Goal: Information Seeking & Learning: Compare options

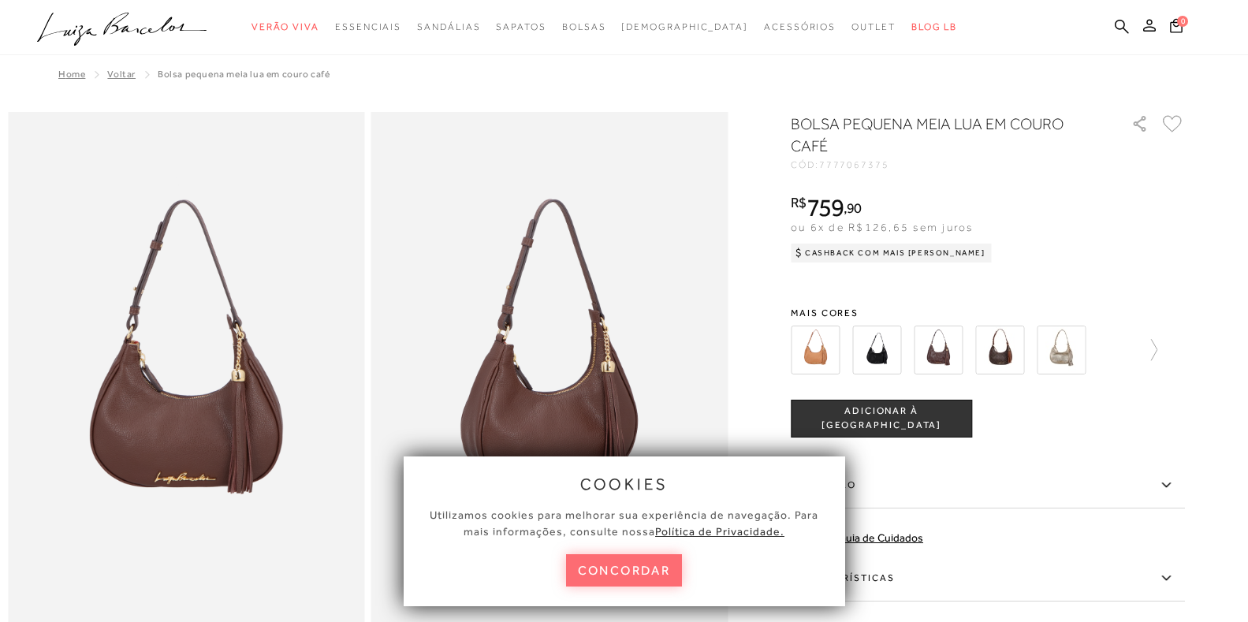
click at [624, 579] on button "concordar" at bounding box center [624, 570] width 117 height 32
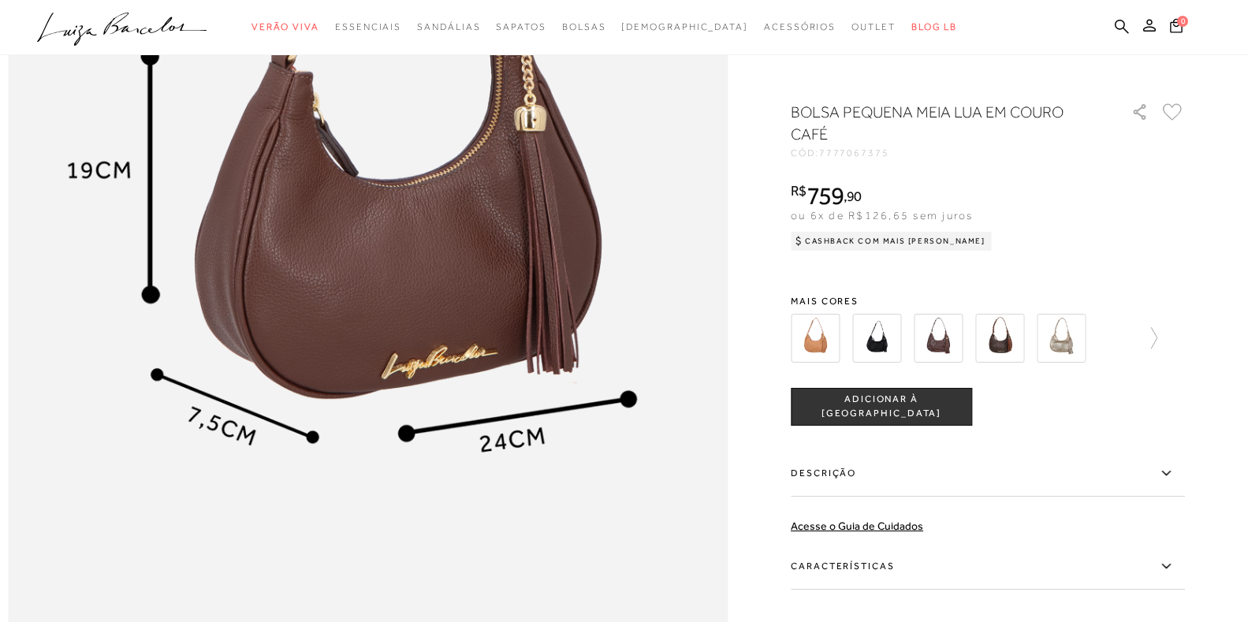
scroll to position [1340, 0]
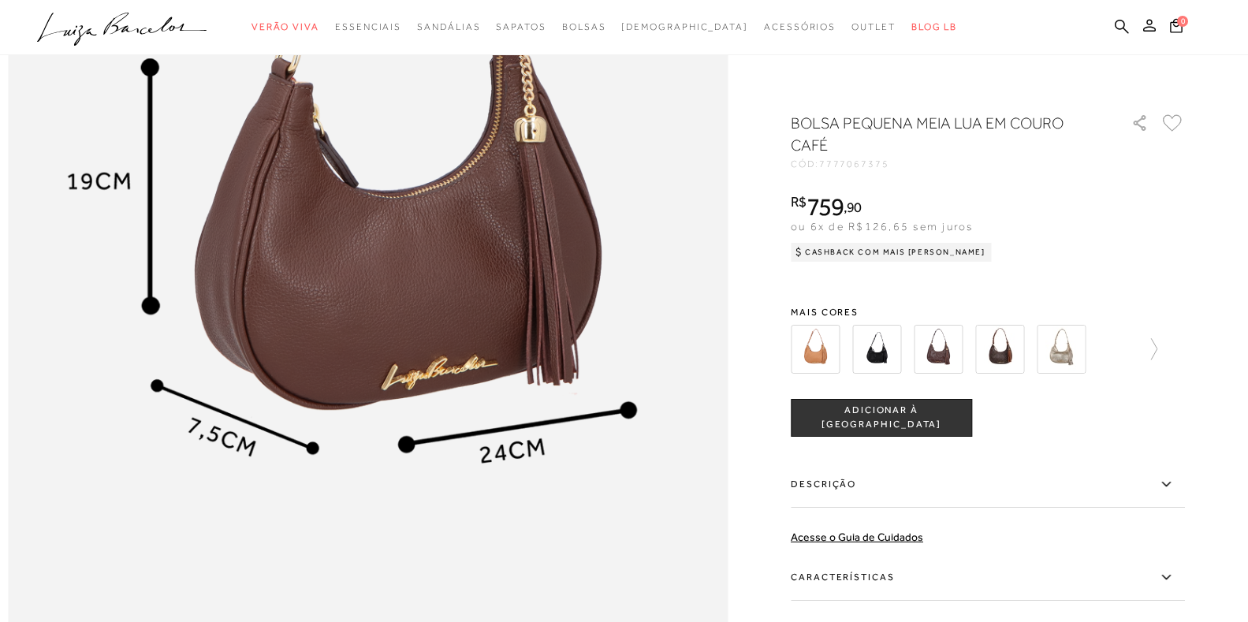
click at [952, 345] on img at bounding box center [938, 349] width 49 height 49
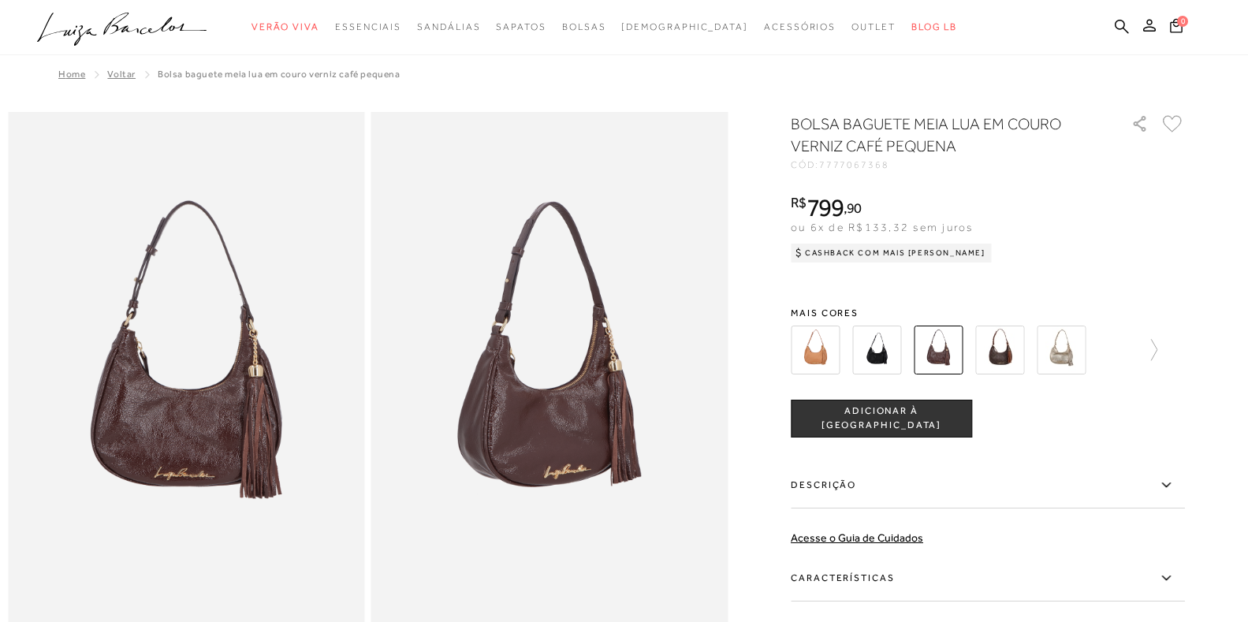
click at [1020, 356] on img at bounding box center [999, 350] width 49 height 49
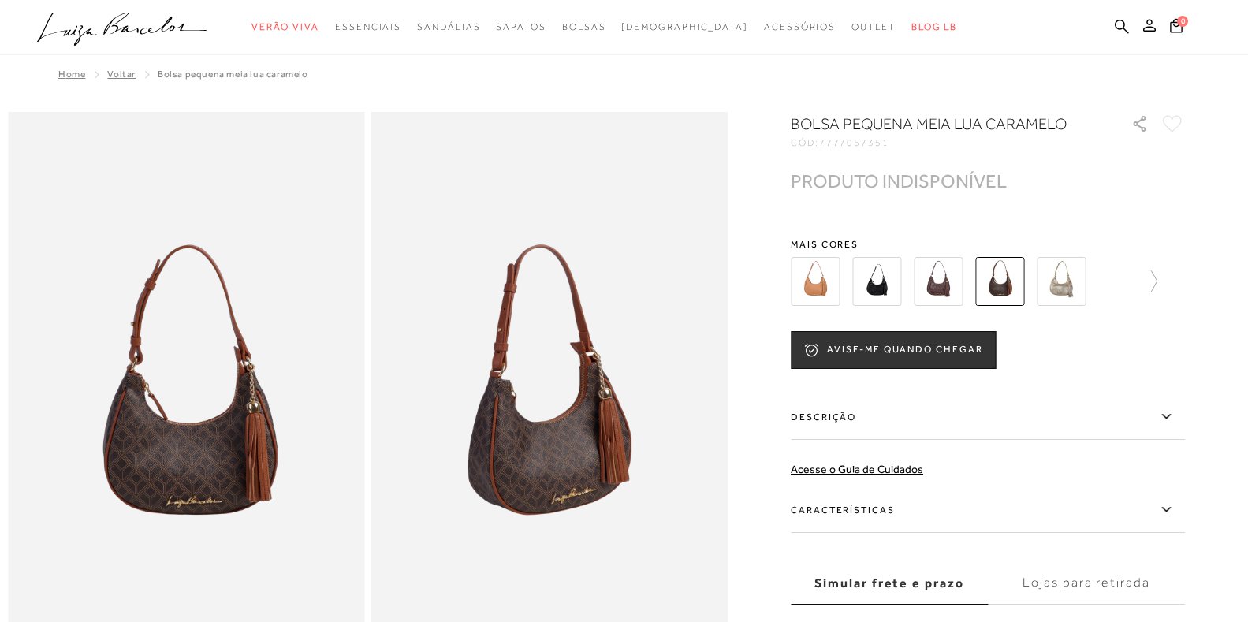
click at [1067, 282] on img at bounding box center [1061, 281] width 49 height 49
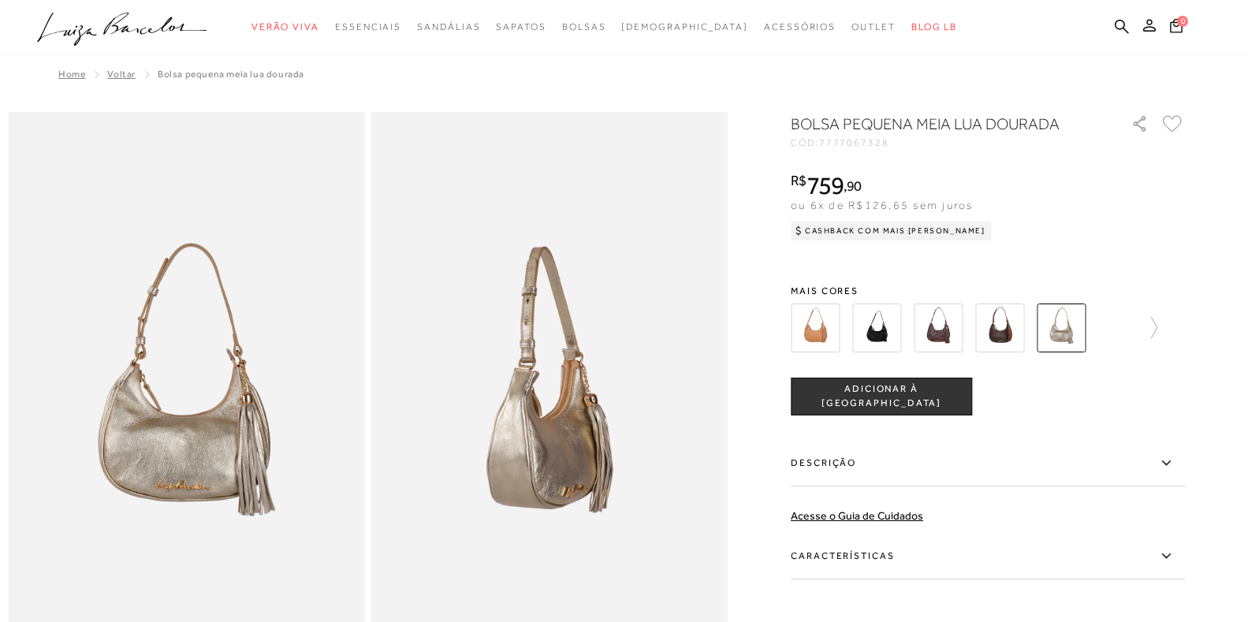
click at [885, 333] on img at bounding box center [876, 328] width 49 height 49
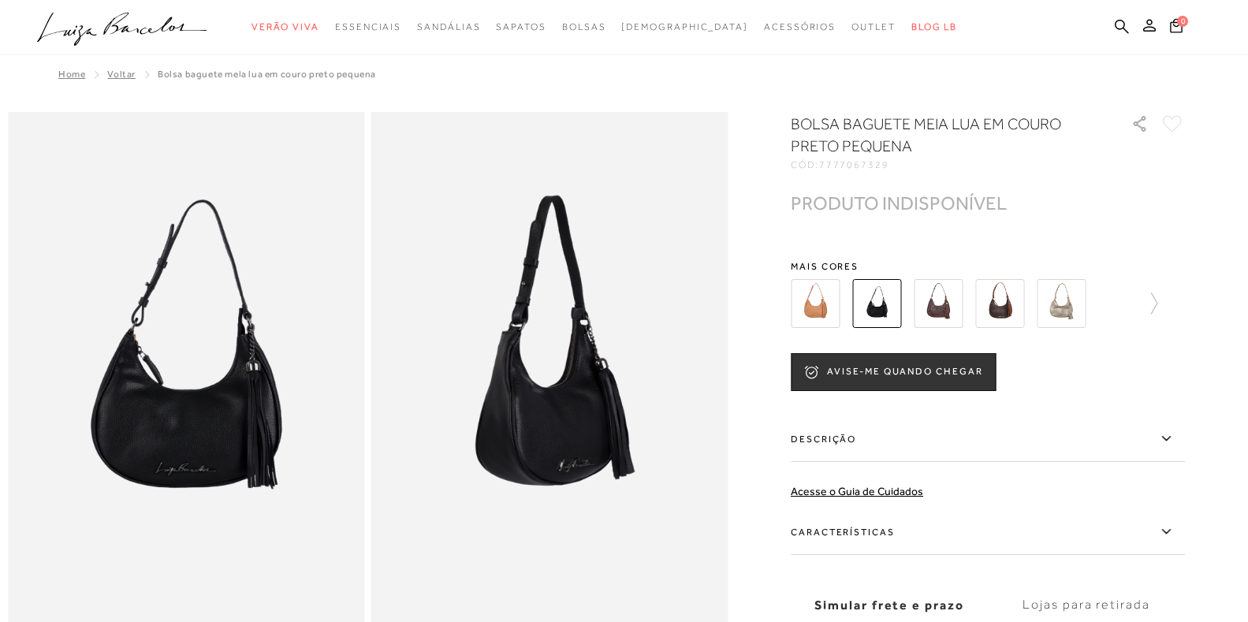
click at [1001, 312] on img at bounding box center [999, 303] width 49 height 49
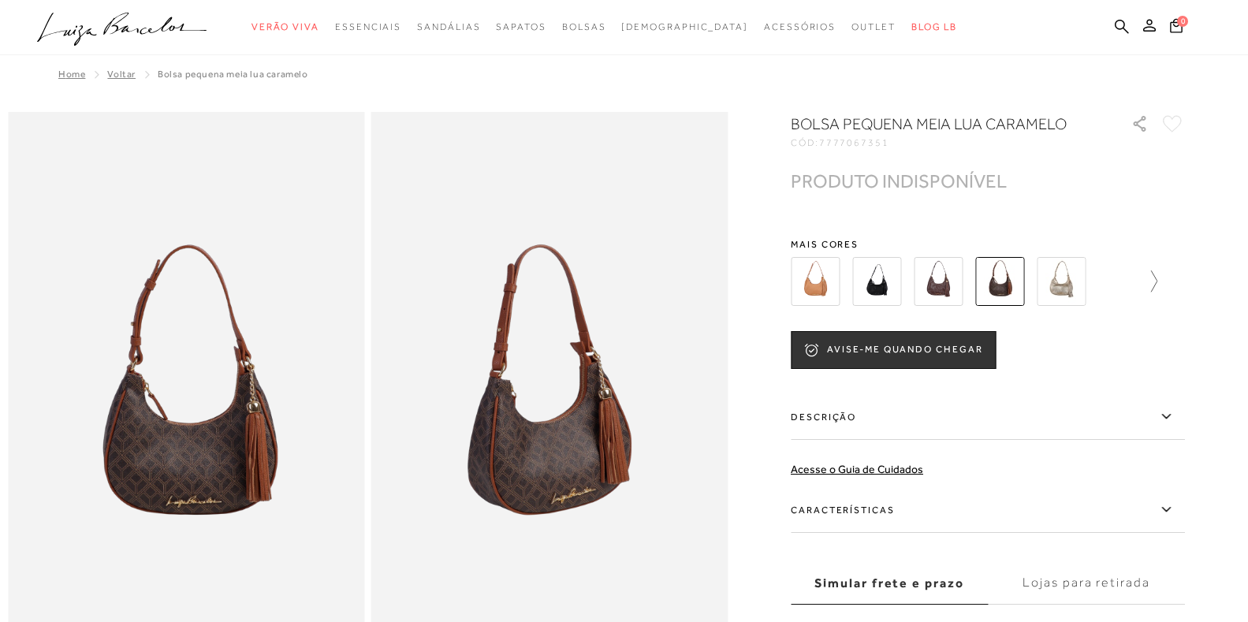
click at [1157, 282] on icon at bounding box center [1146, 281] width 22 height 22
click at [843, 281] on img at bounding box center [842, 281] width 49 height 49
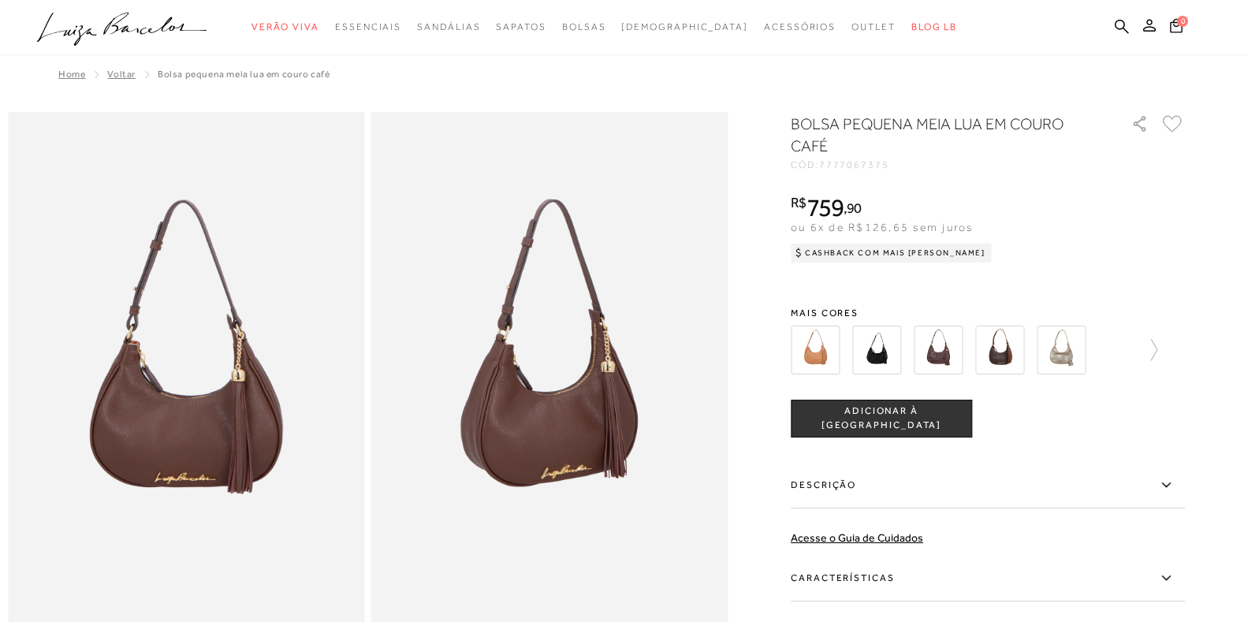
click at [895, 357] on img at bounding box center [876, 350] width 49 height 49
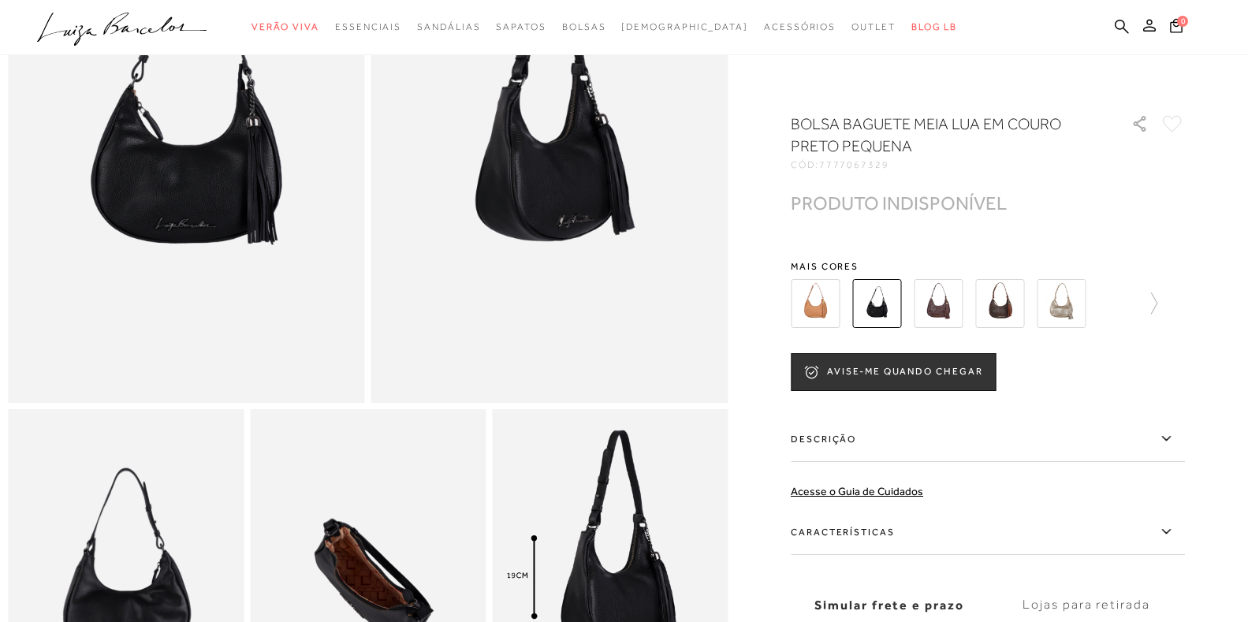
scroll to position [237, 0]
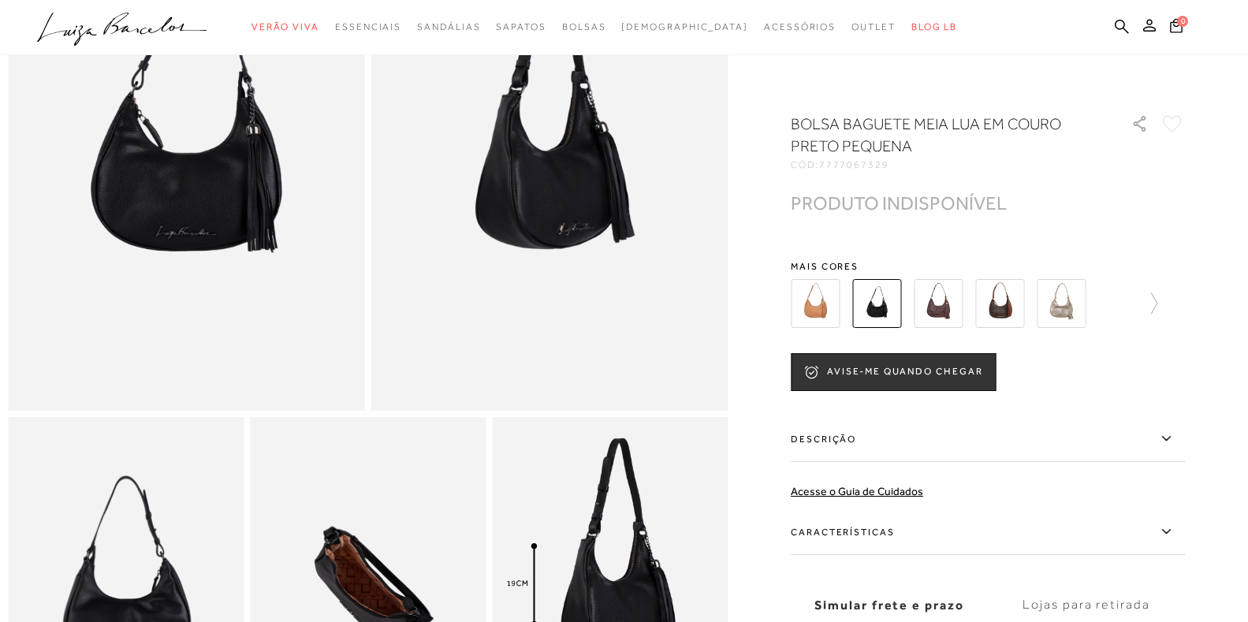
click at [1015, 307] on img at bounding box center [999, 303] width 49 height 49
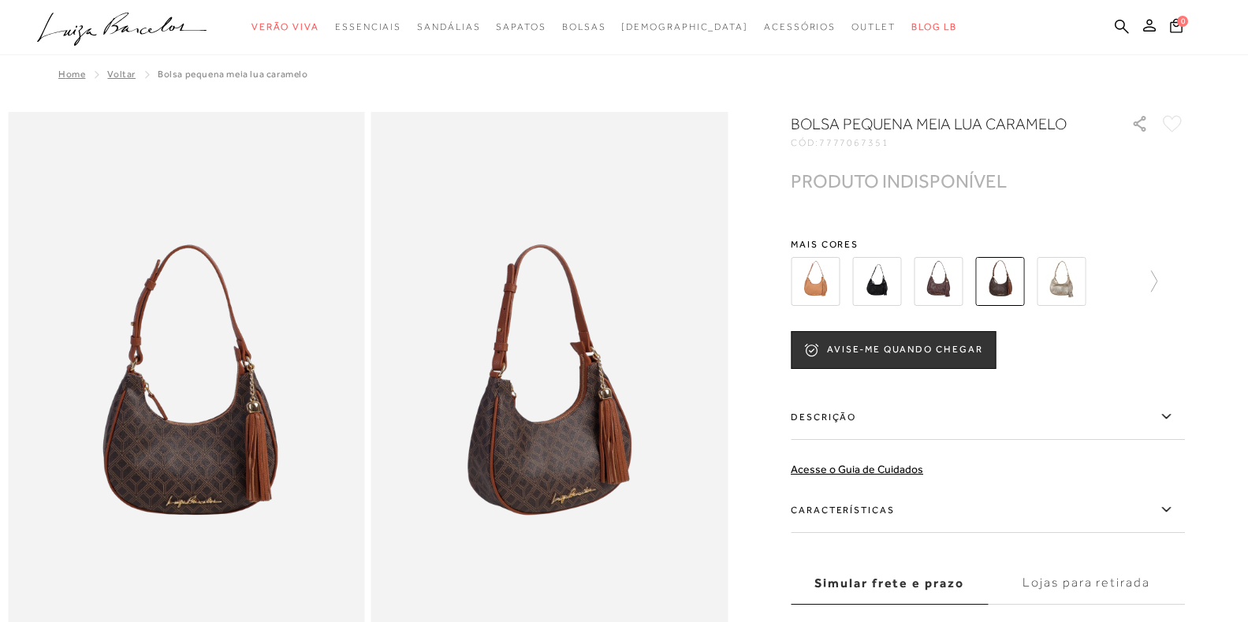
click at [1071, 274] on img at bounding box center [1061, 281] width 49 height 49
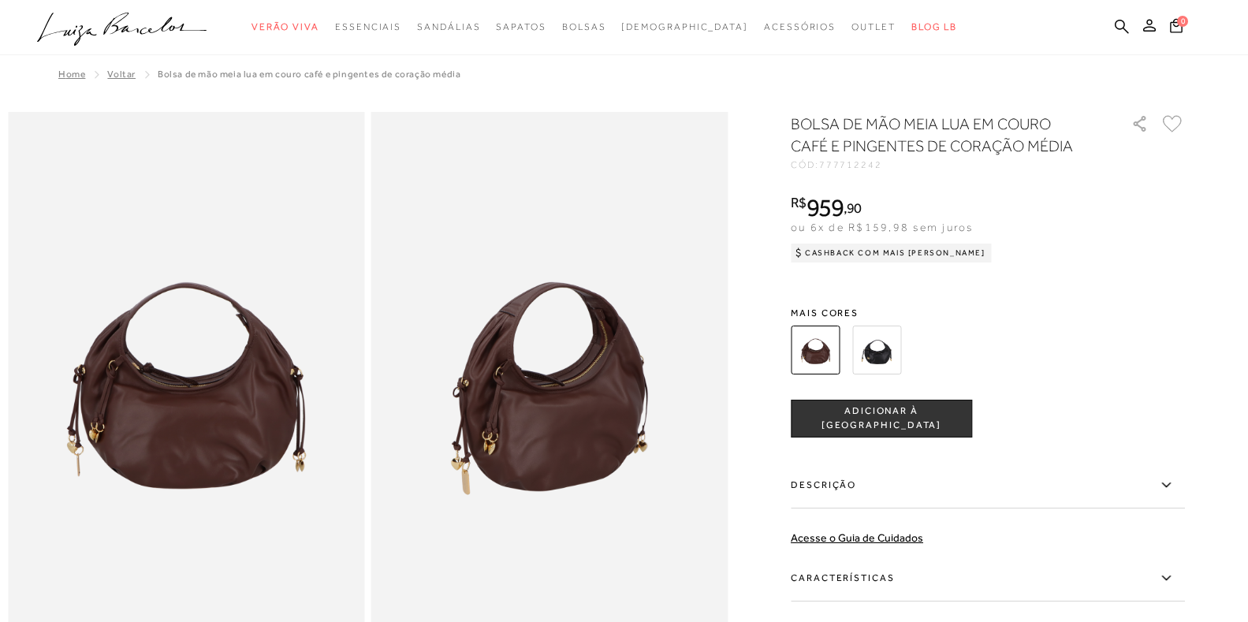
click at [885, 351] on img at bounding box center [876, 350] width 49 height 49
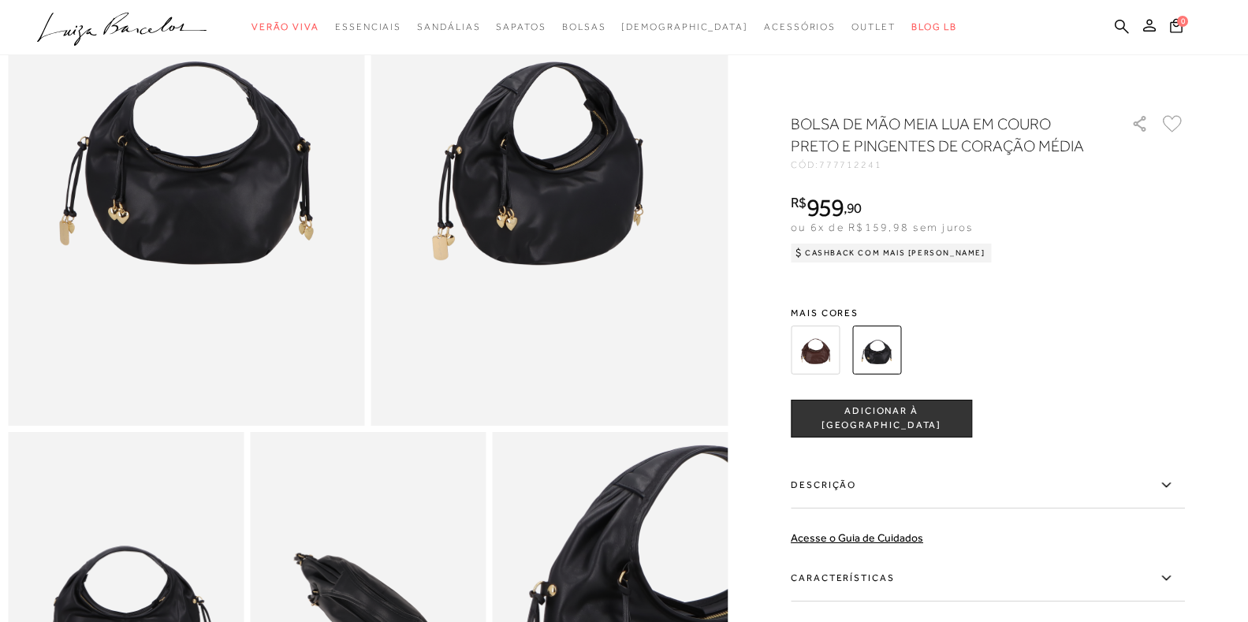
scroll to position [79, 0]
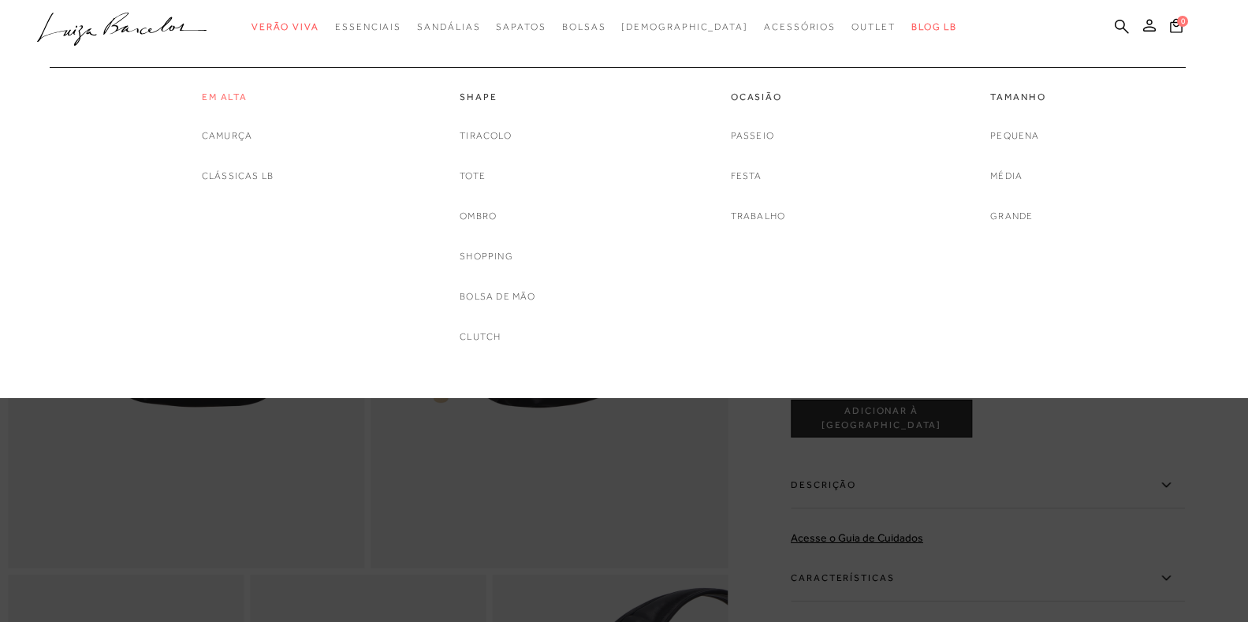
click at [240, 100] on link "Em Alta" at bounding box center [238, 97] width 72 height 13
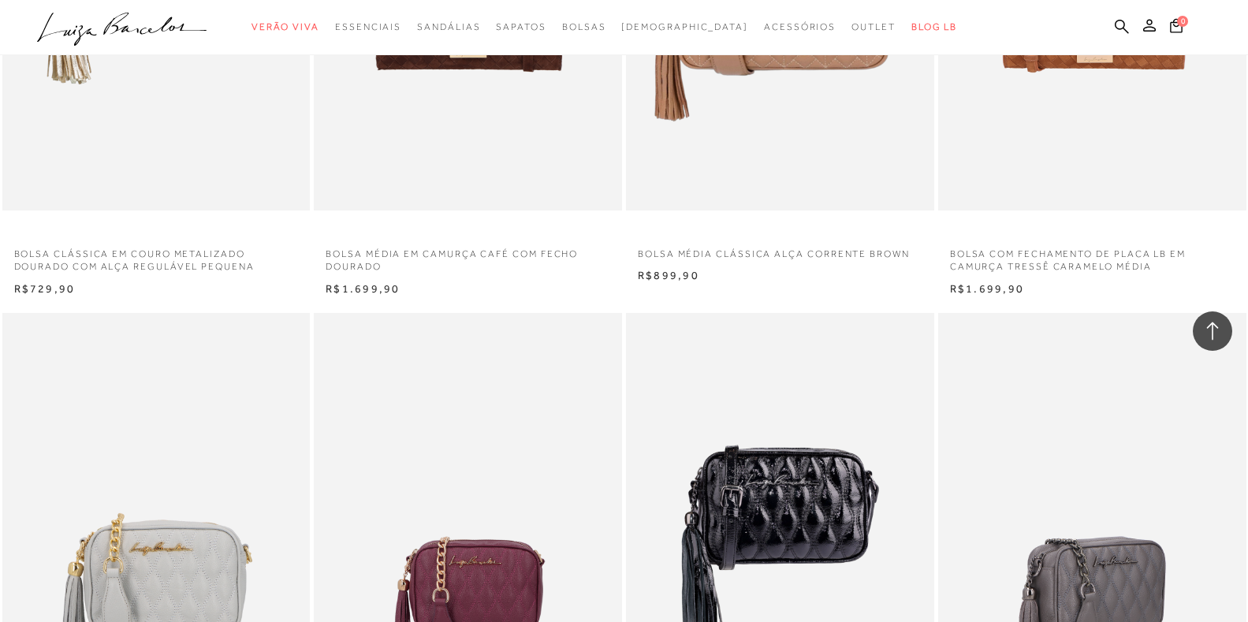
scroll to position [1892, 0]
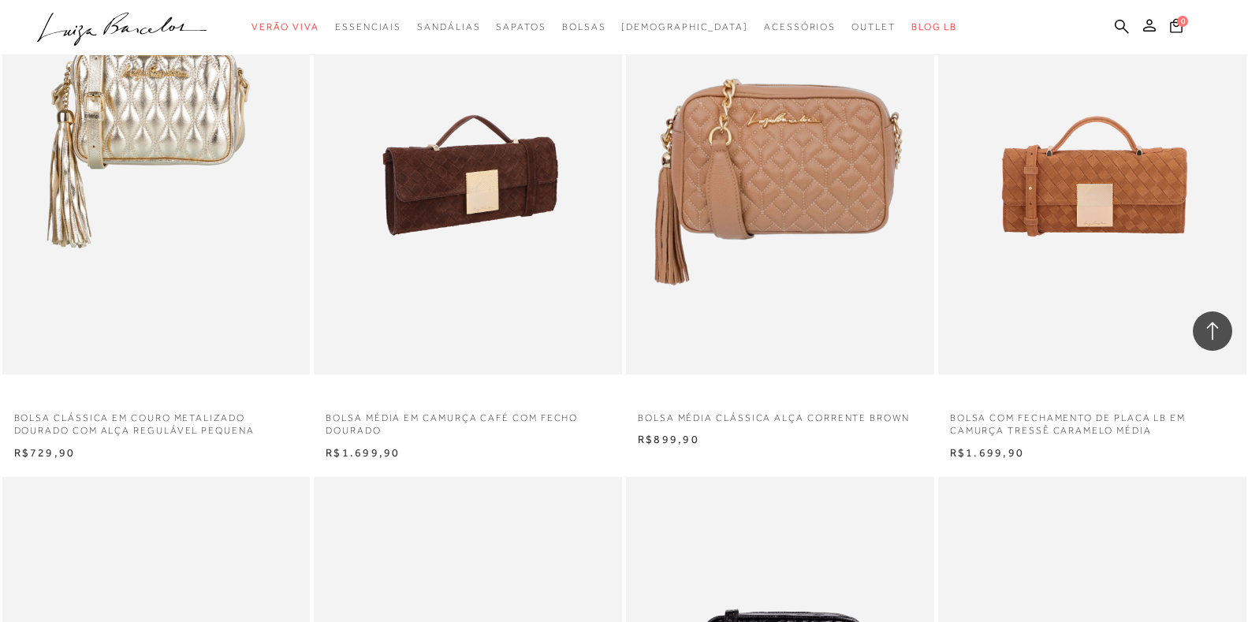
click at [494, 222] on img at bounding box center [468, 143] width 307 height 462
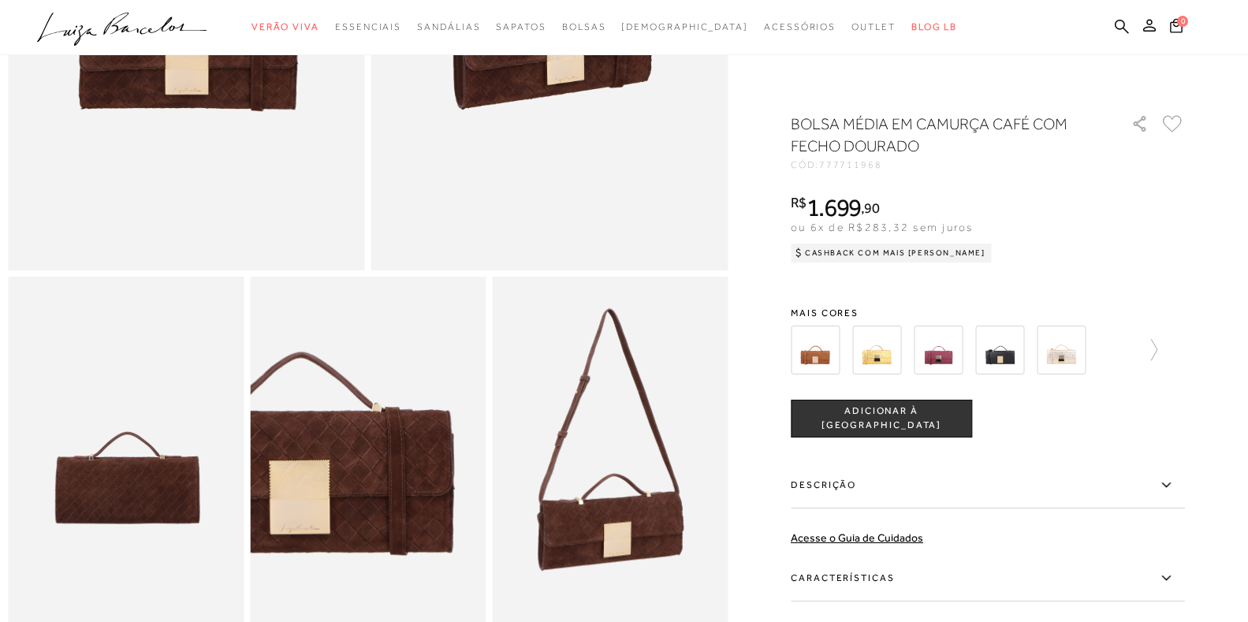
scroll to position [158, 0]
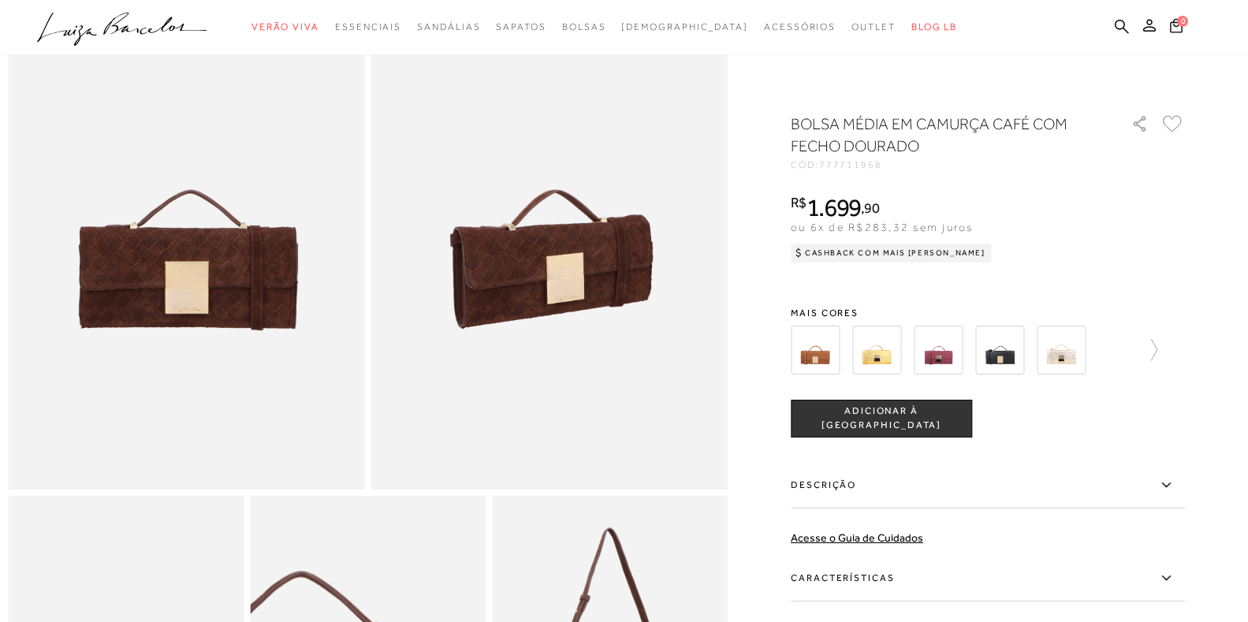
click at [1011, 363] on img at bounding box center [999, 350] width 49 height 49
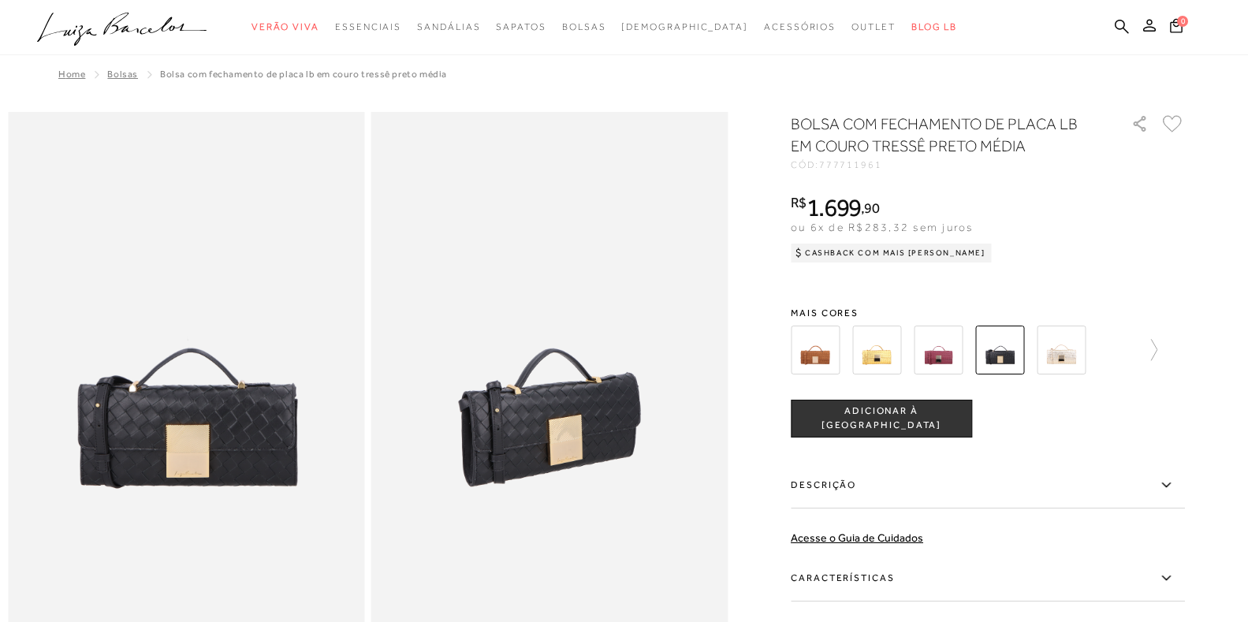
click at [823, 345] on img at bounding box center [815, 350] width 49 height 49
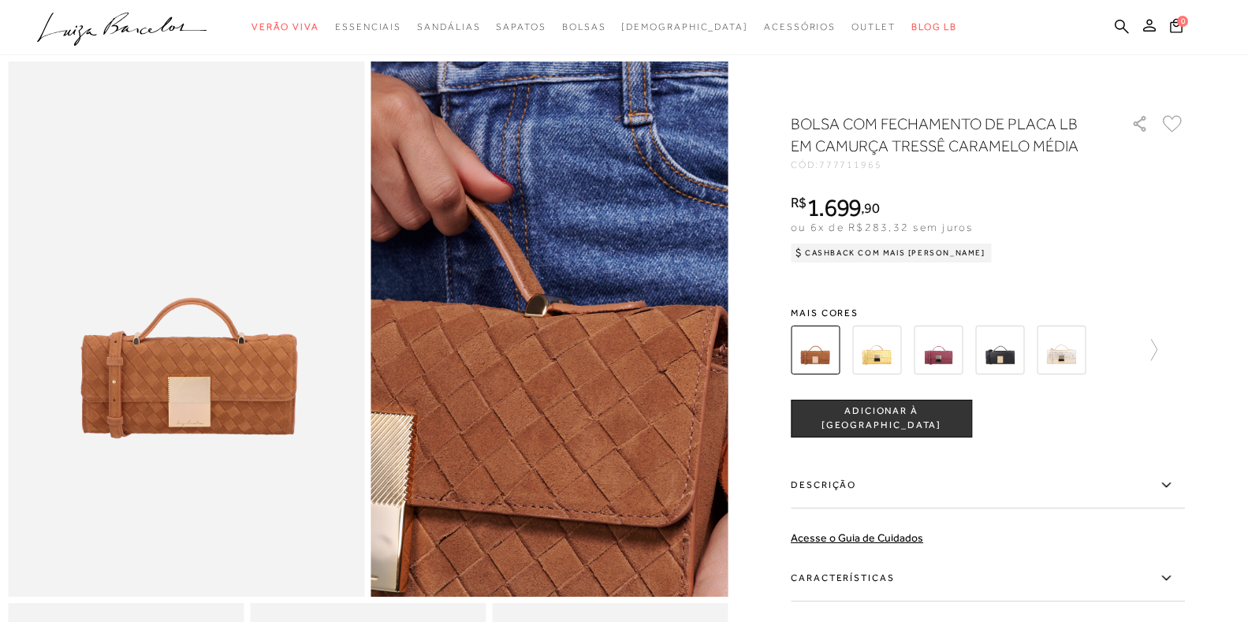
scroll to position [79, 0]
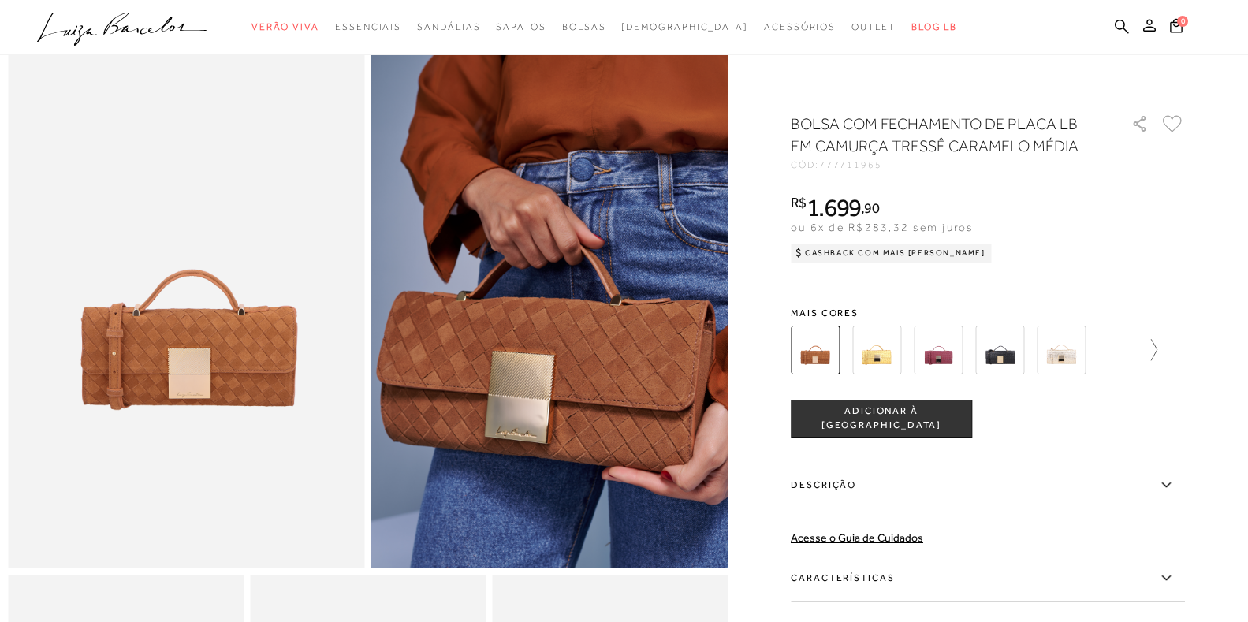
click at [1157, 352] on icon at bounding box center [1146, 350] width 22 height 22
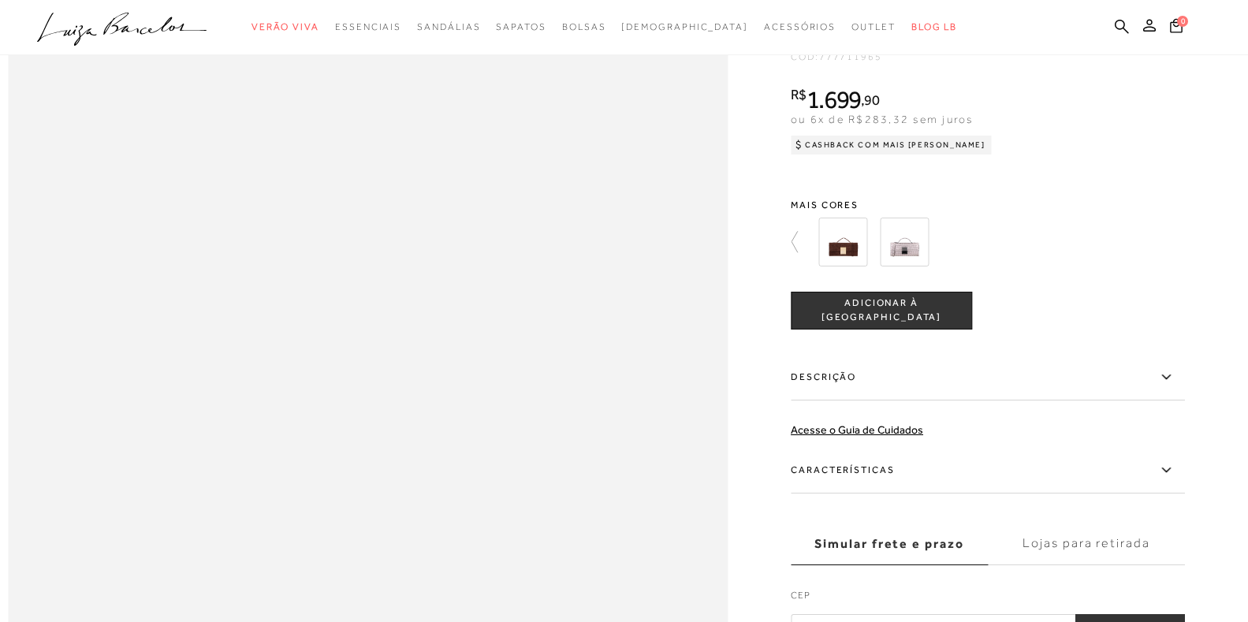
scroll to position [1419, 0]
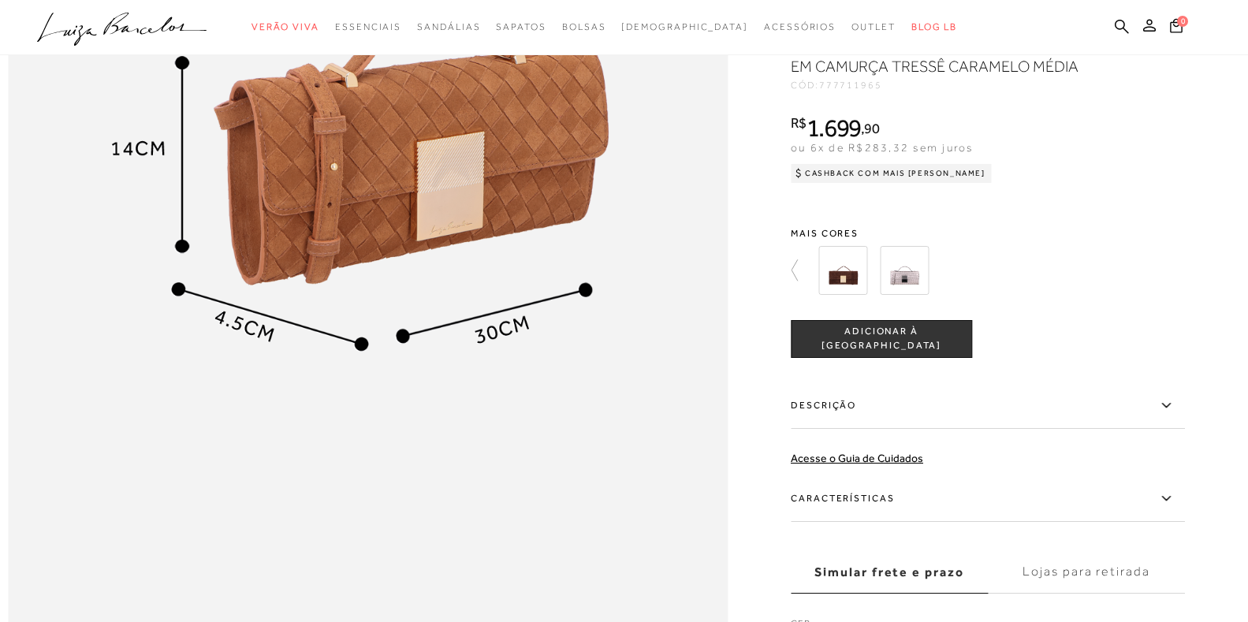
click at [908, 295] on img at bounding box center [904, 270] width 49 height 49
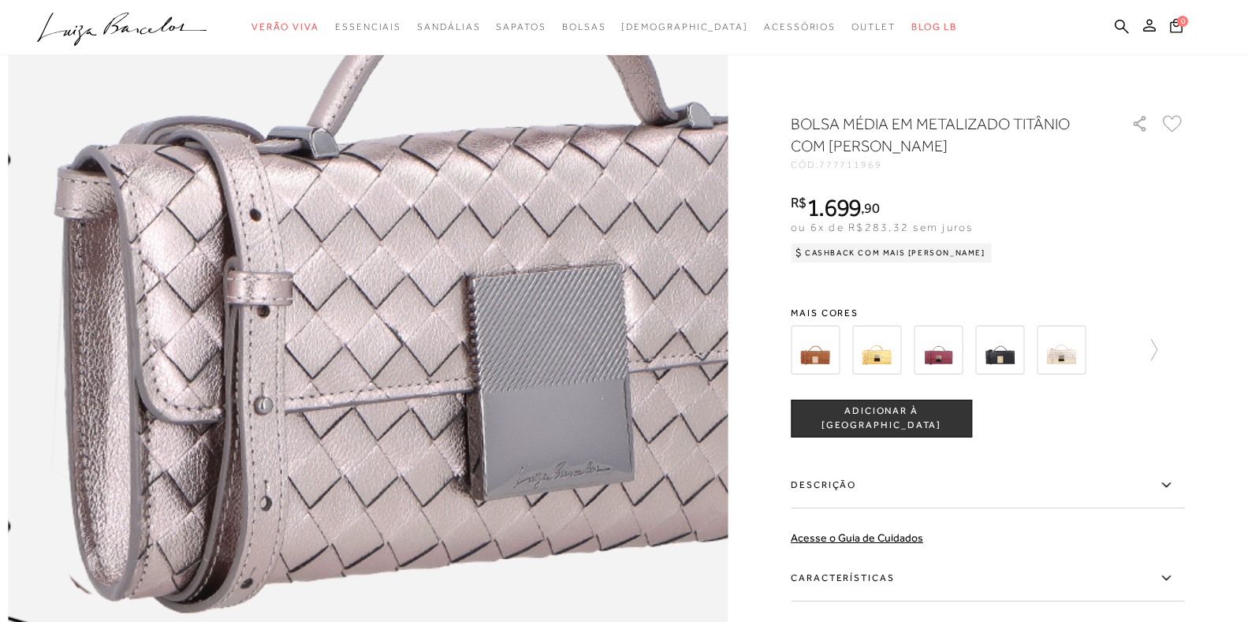
scroll to position [1104, 0]
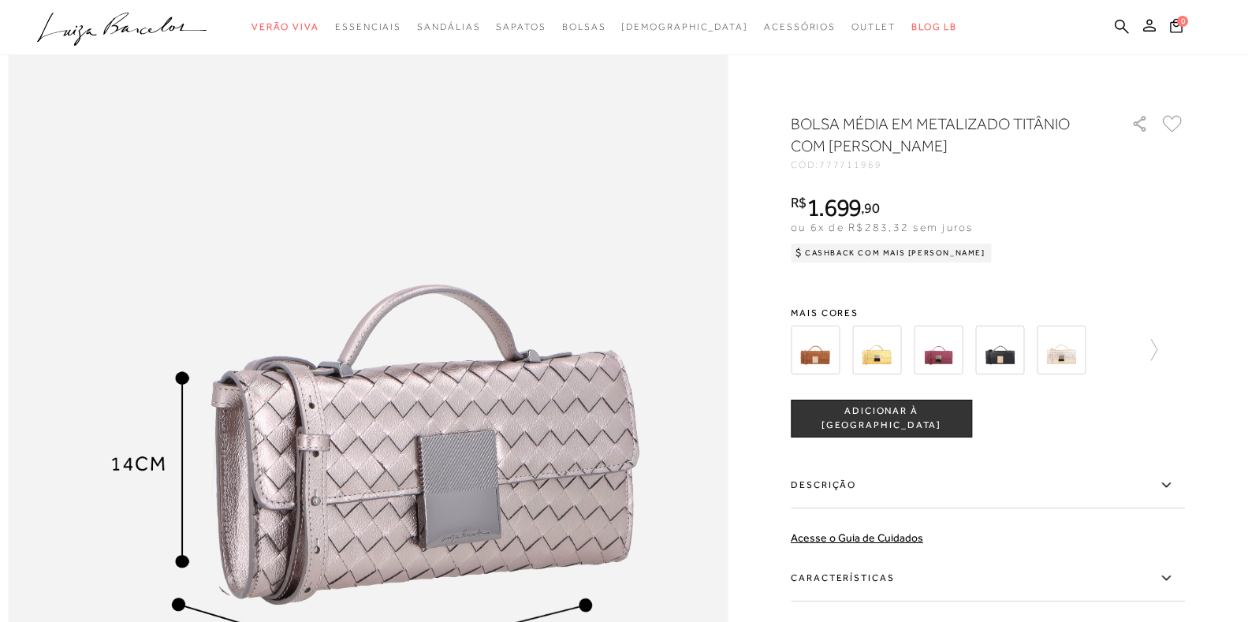
click at [823, 345] on img at bounding box center [815, 350] width 49 height 49
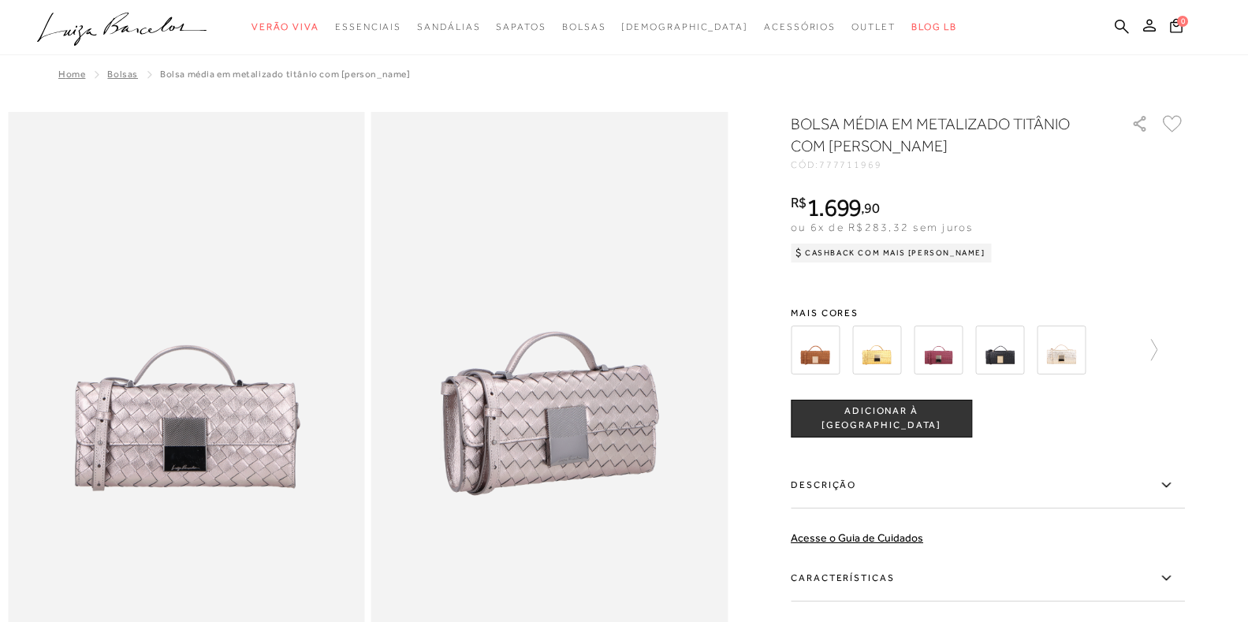
scroll to position [1419, 0]
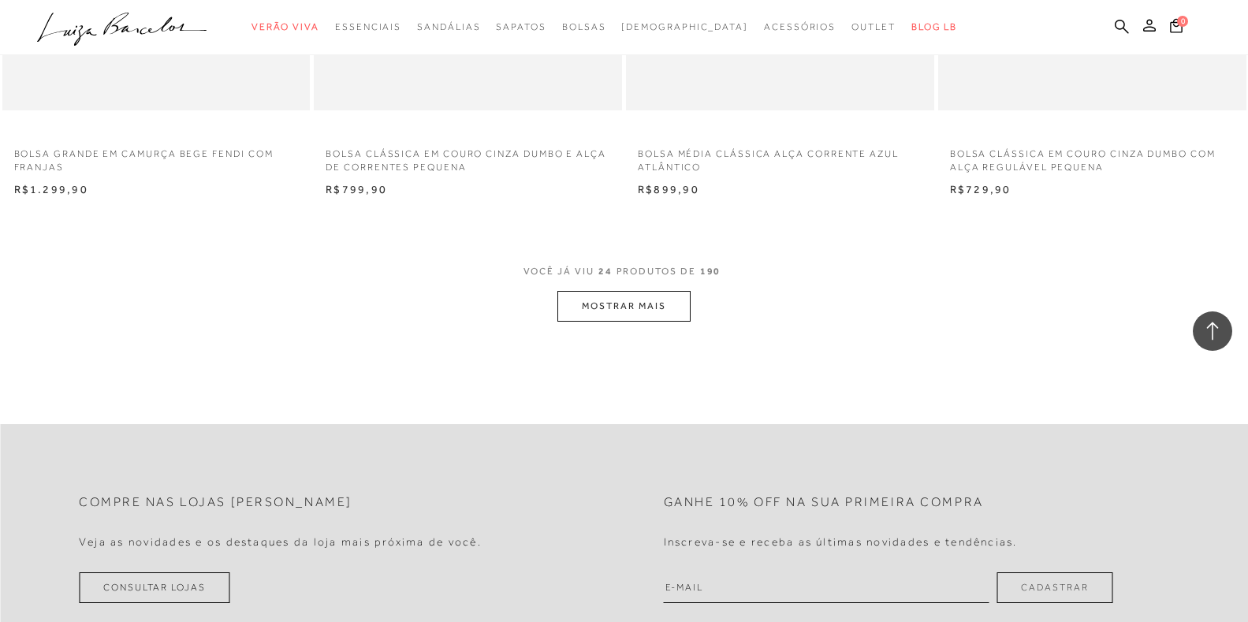
scroll to position [3311, 0]
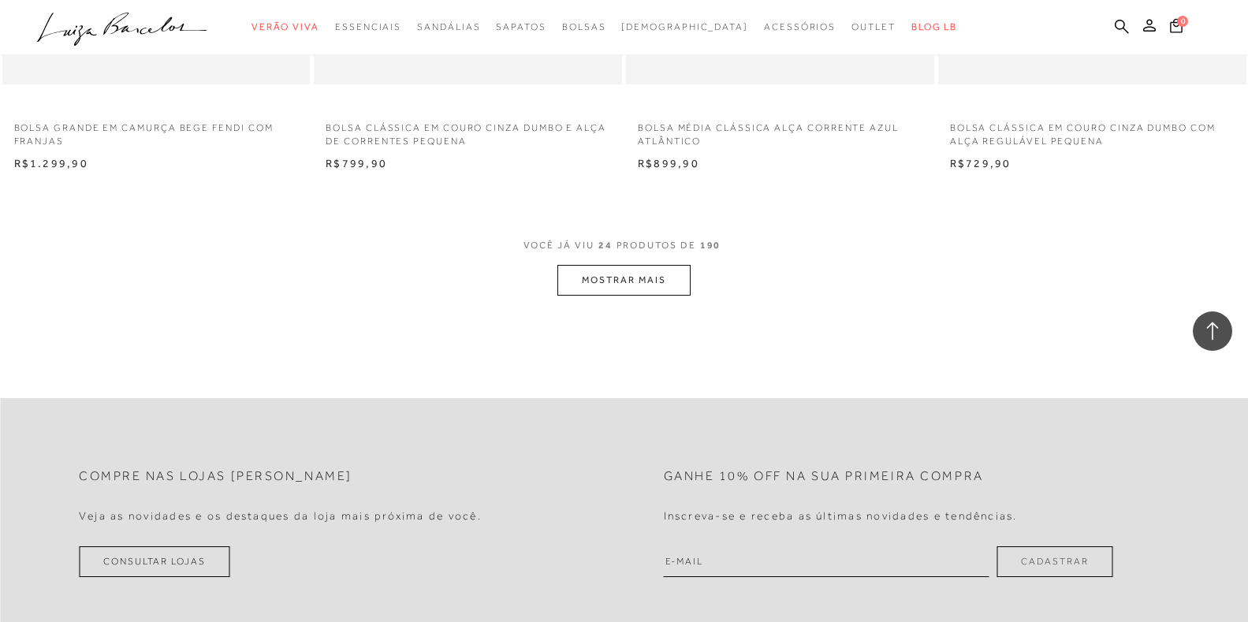
click at [593, 281] on button "MOSTRAR MAIS" at bounding box center [623, 280] width 132 height 31
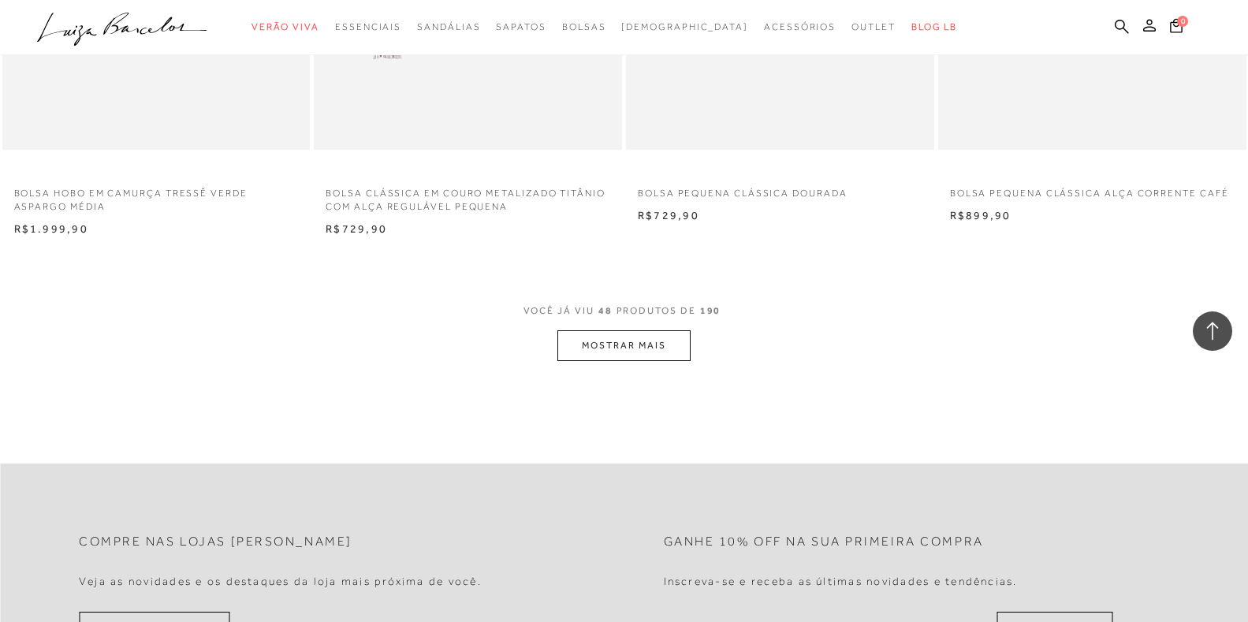
scroll to position [6622, 0]
click at [622, 348] on button "MOSTRAR MAIS" at bounding box center [623, 344] width 132 height 31
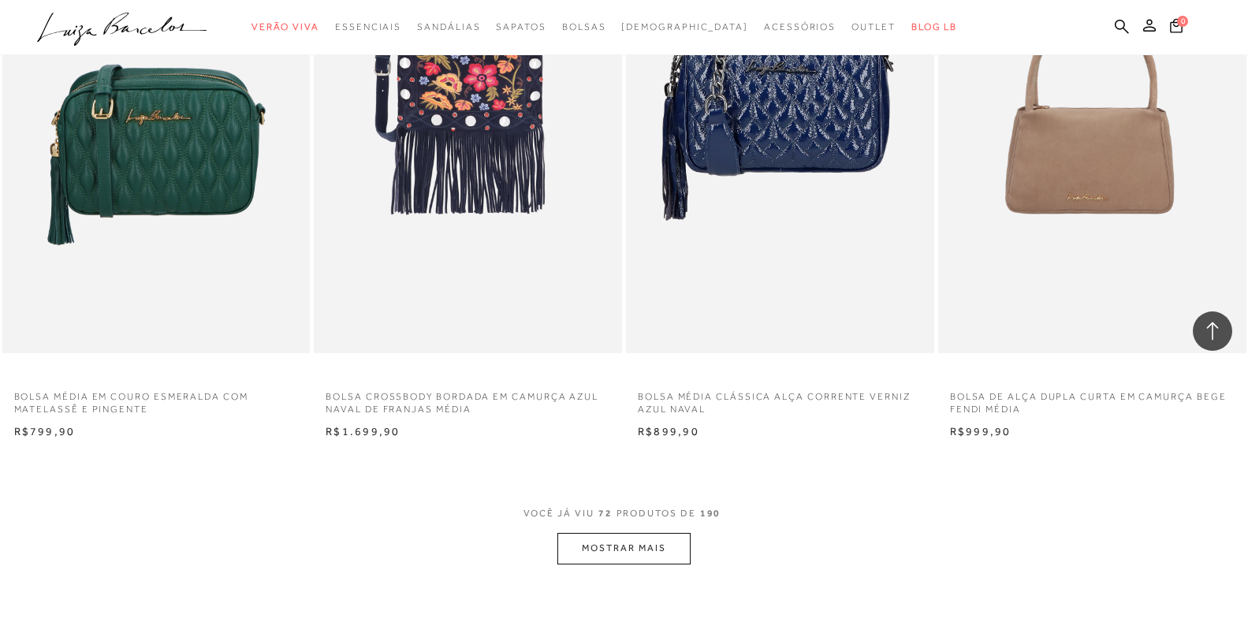
scroll to position [9933, 0]
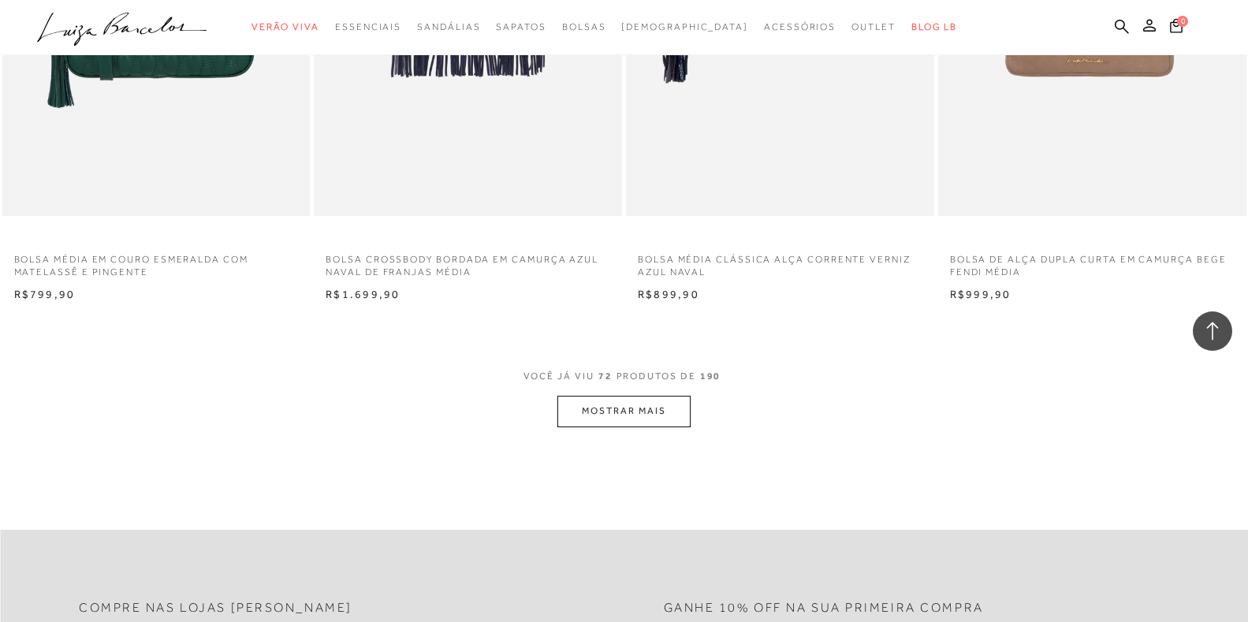
click at [654, 404] on button "MOSTRAR MAIS" at bounding box center [623, 411] width 132 height 31
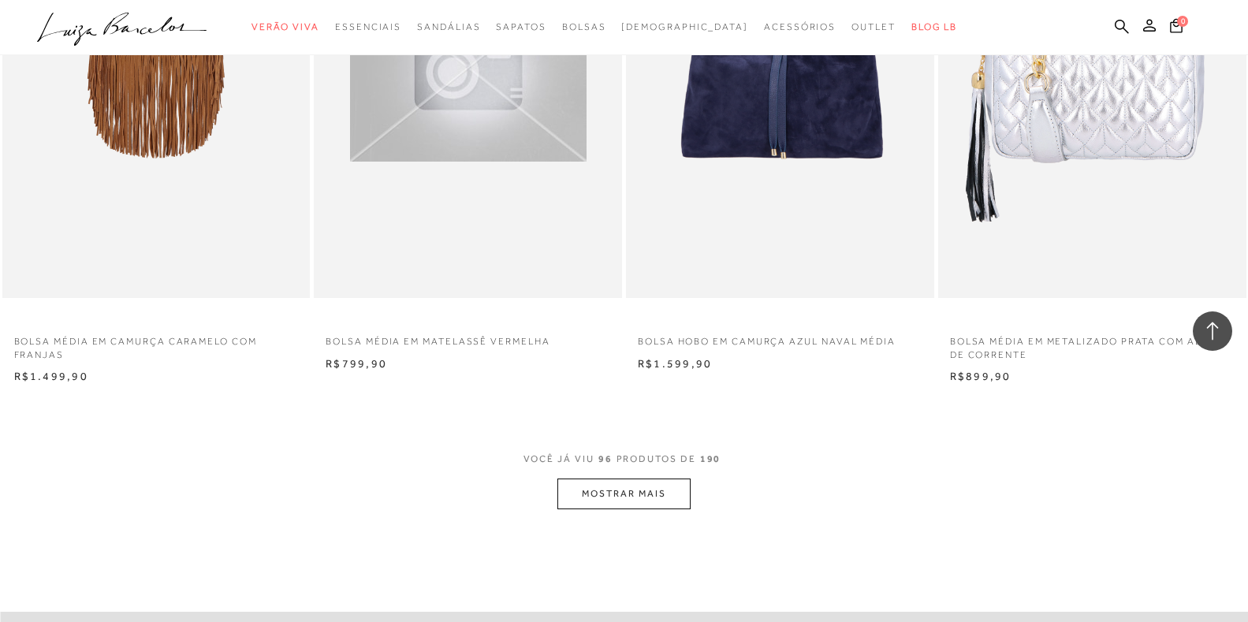
scroll to position [13402, 0]
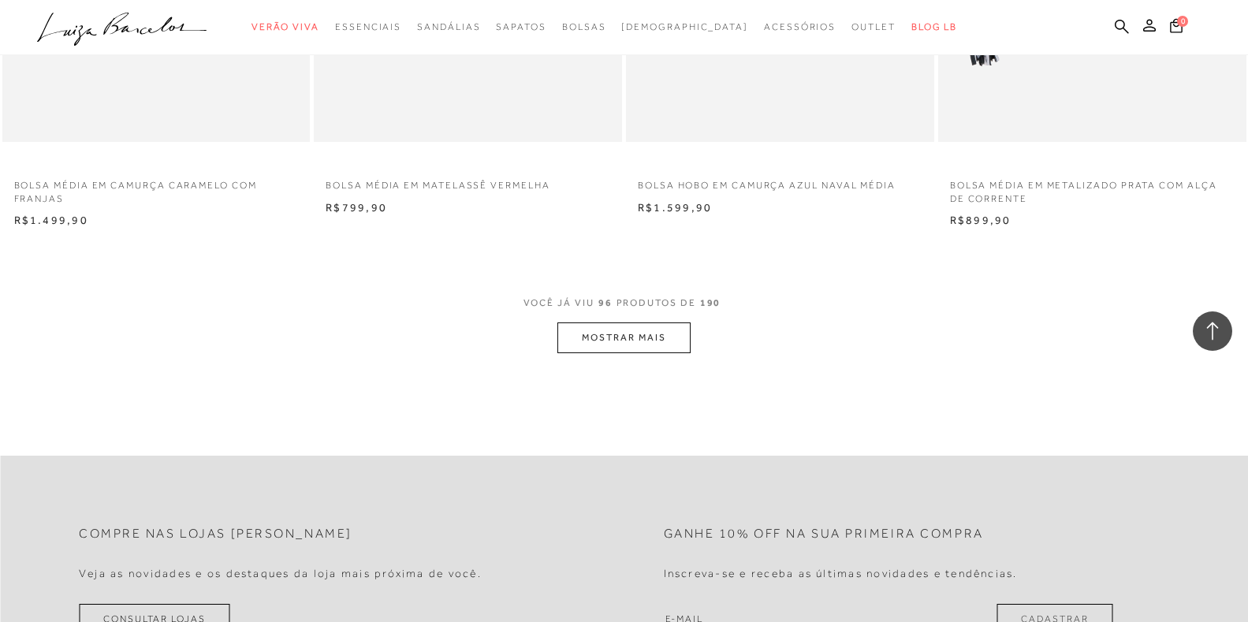
click at [601, 343] on button "MOSTRAR MAIS" at bounding box center [623, 337] width 132 height 31
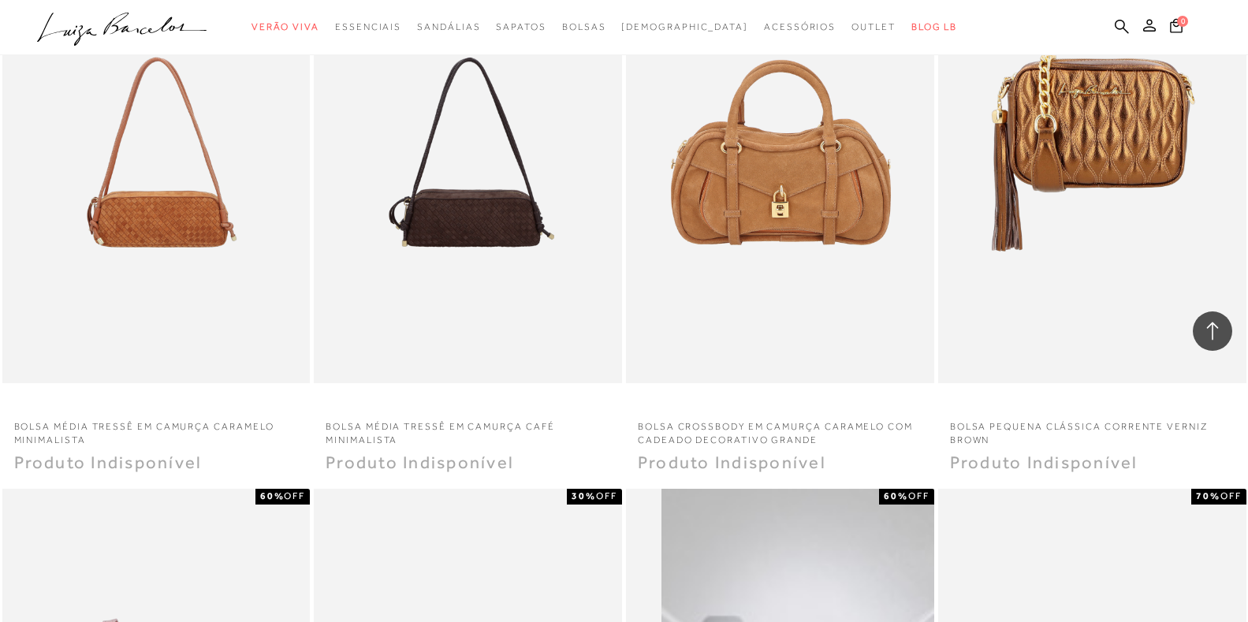
scroll to position [15925, 0]
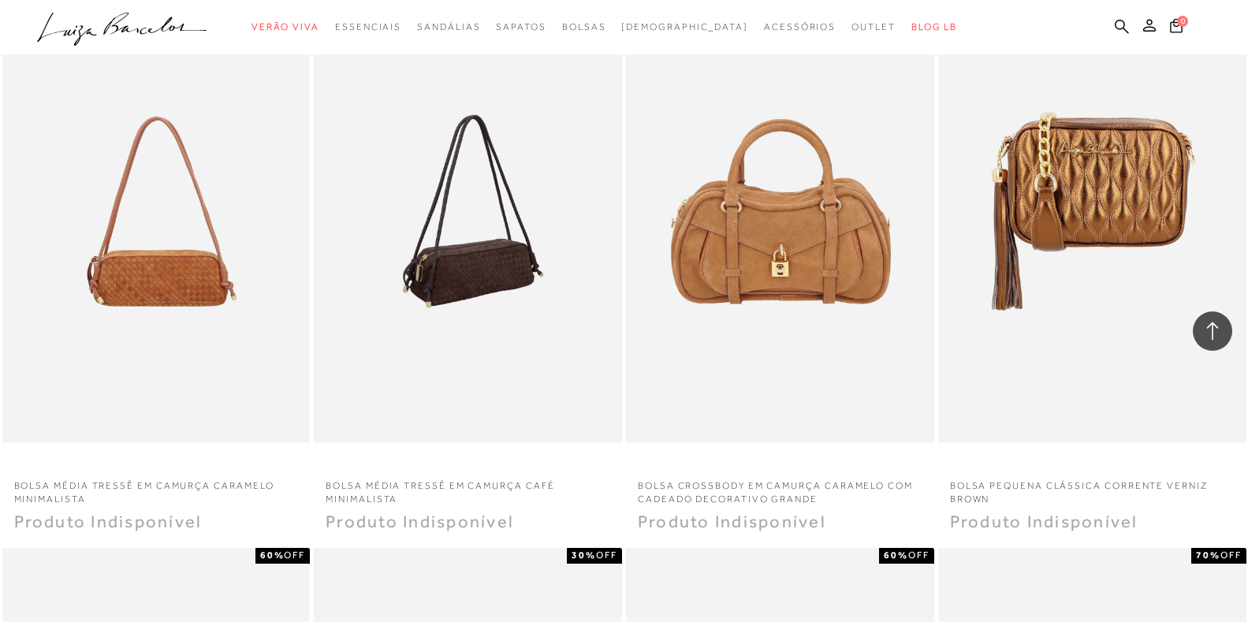
click at [513, 276] on img at bounding box center [468, 211] width 307 height 462
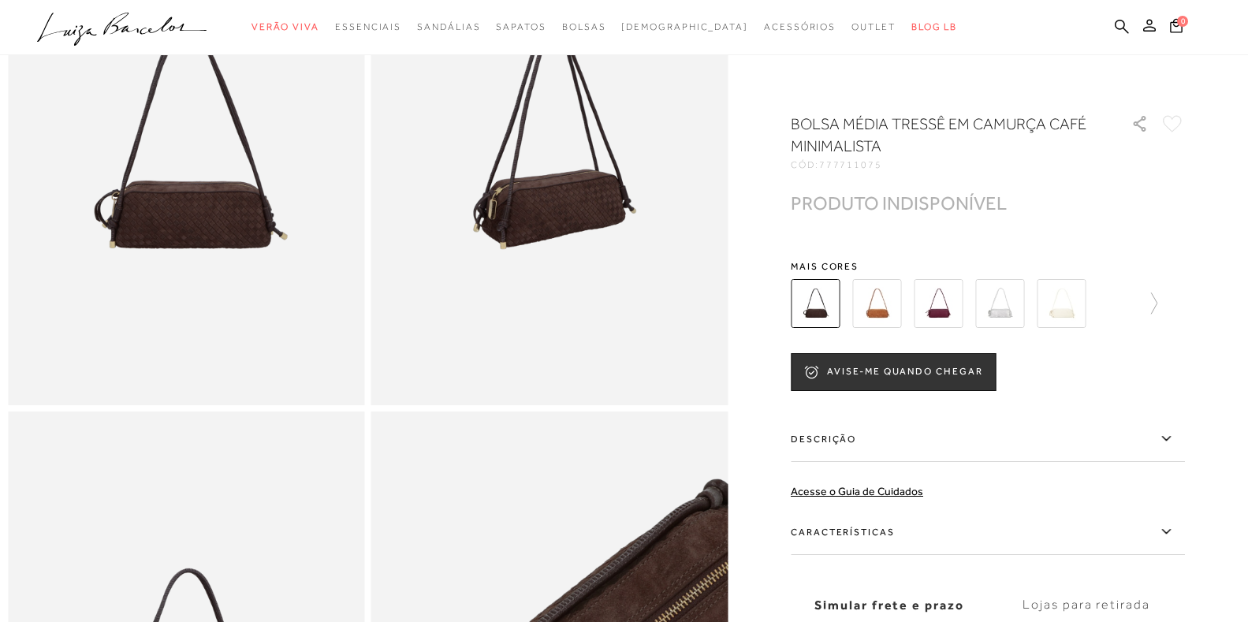
scroll to position [237, 0]
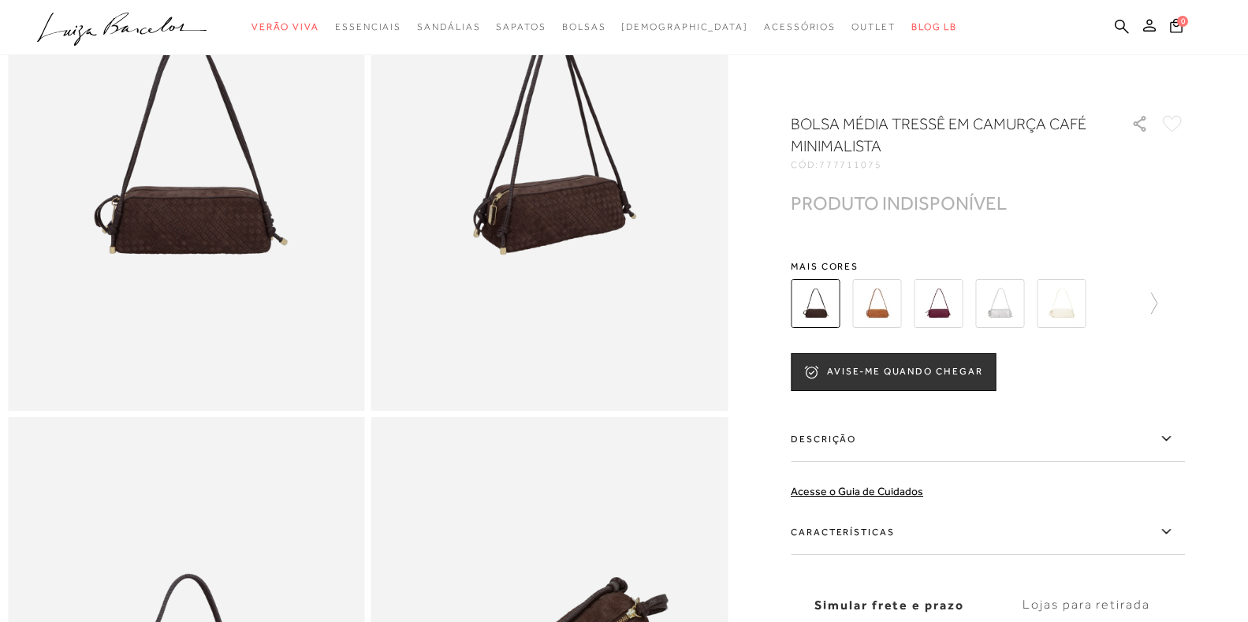
click at [880, 310] on img at bounding box center [876, 303] width 49 height 49
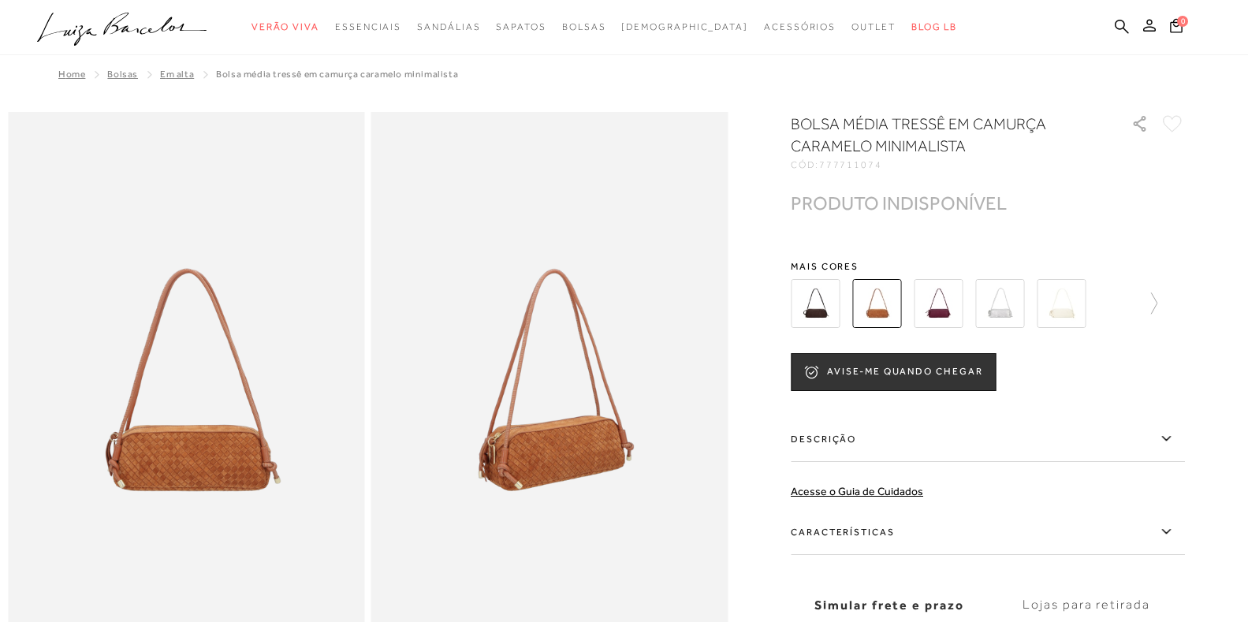
click at [942, 313] on img at bounding box center [938, 303] width 49 height 49
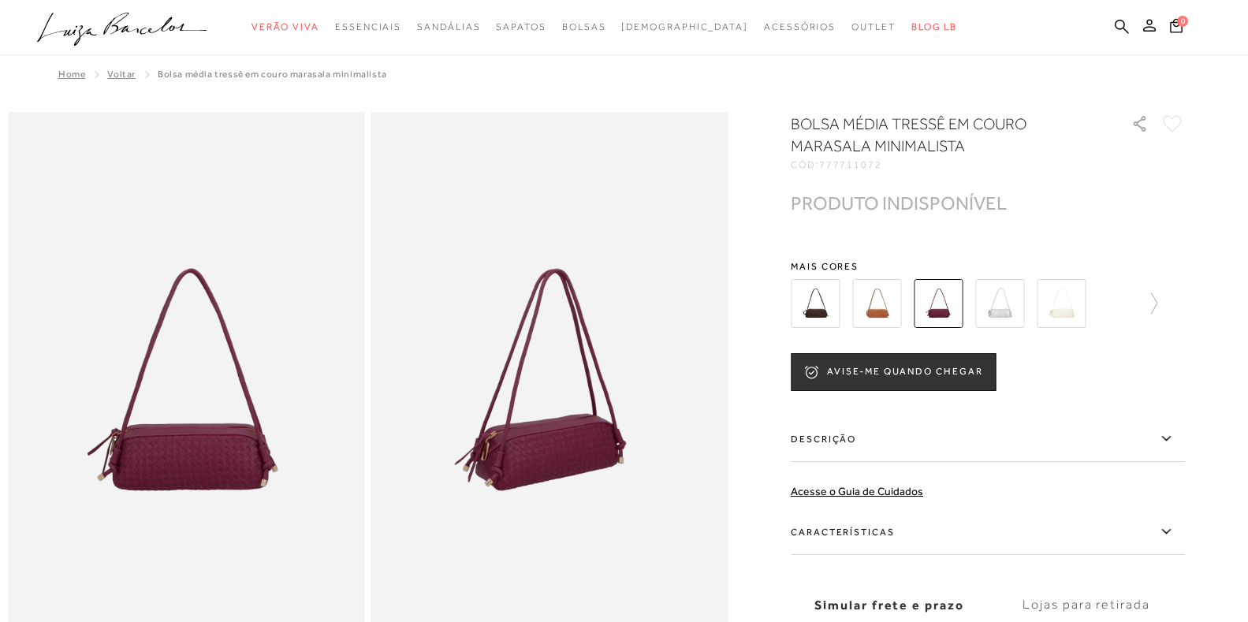
click at [1002, 308] on img at bounding box center [999, 303] width 49 height 49
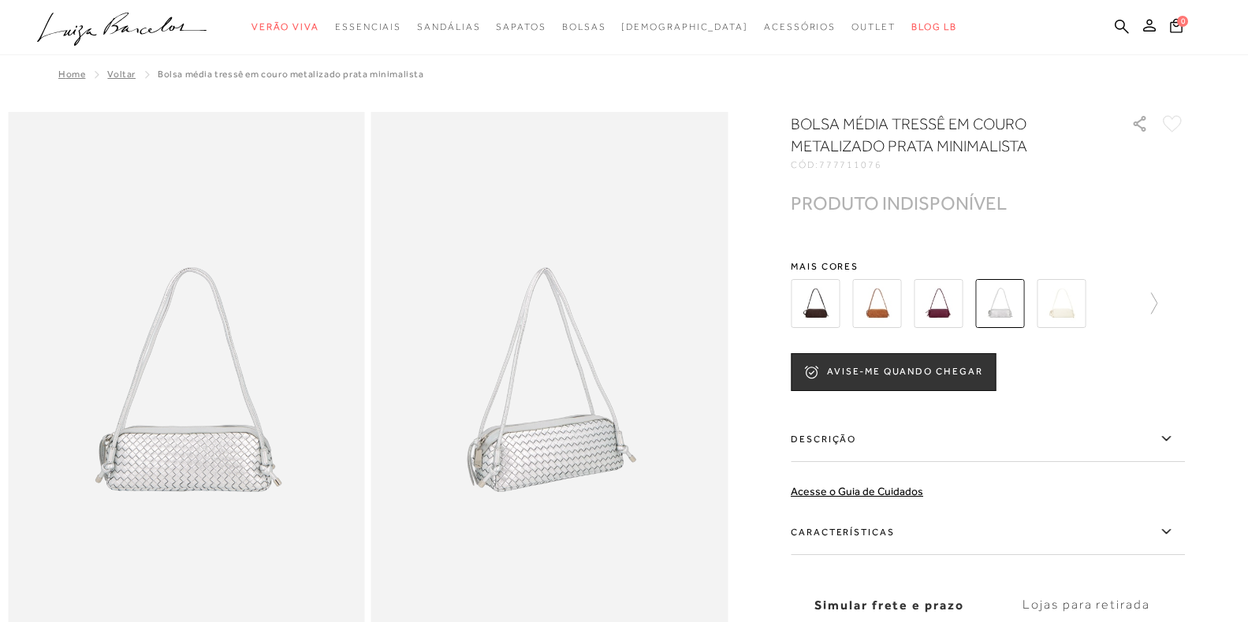
click at [827, 313] on img at bounding box center [815, 303] width 49 height 49
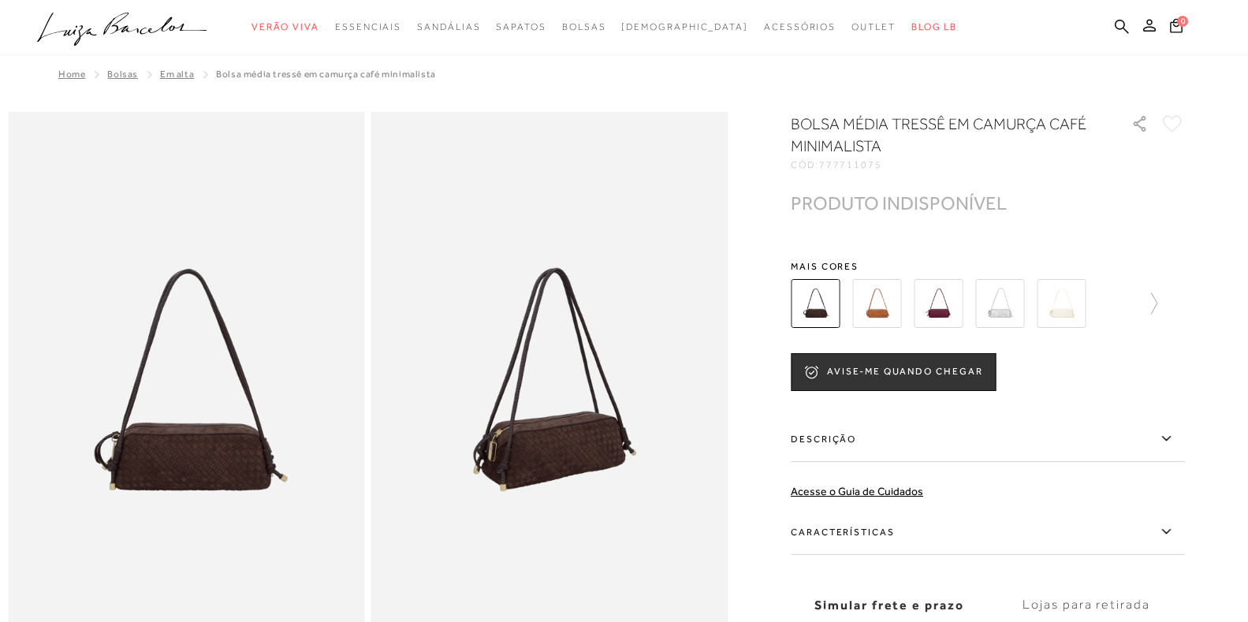
click at [887, 310] on img at bounding box center [876, 303] width 49 height 49
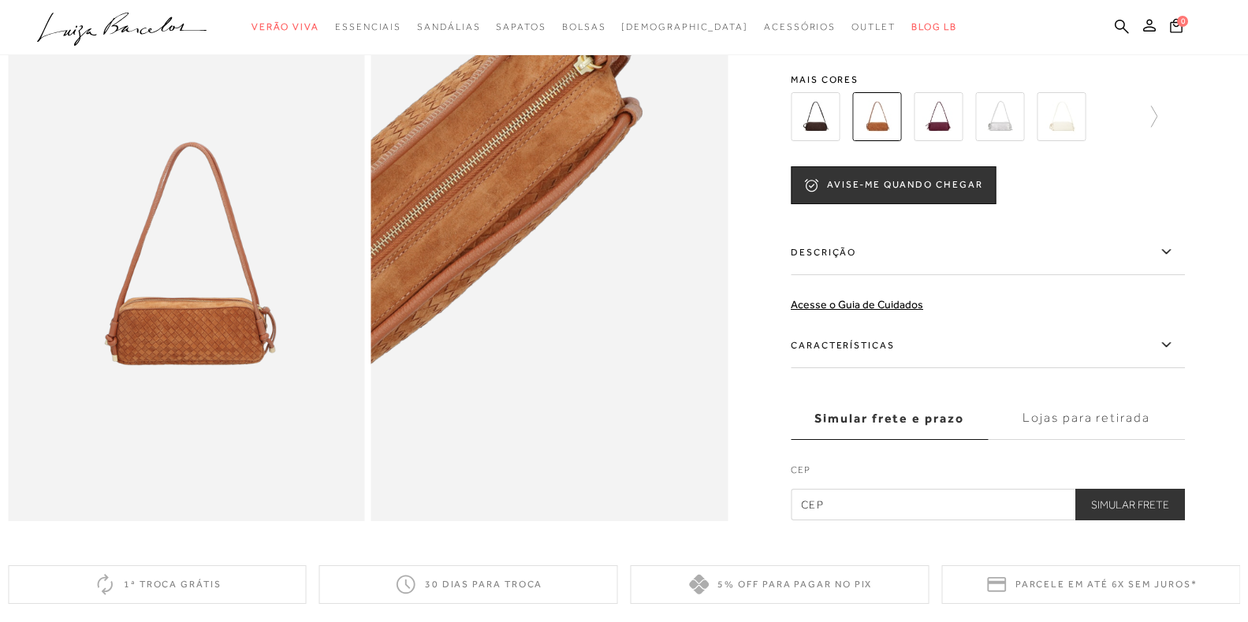
scroll to position [473, 0]
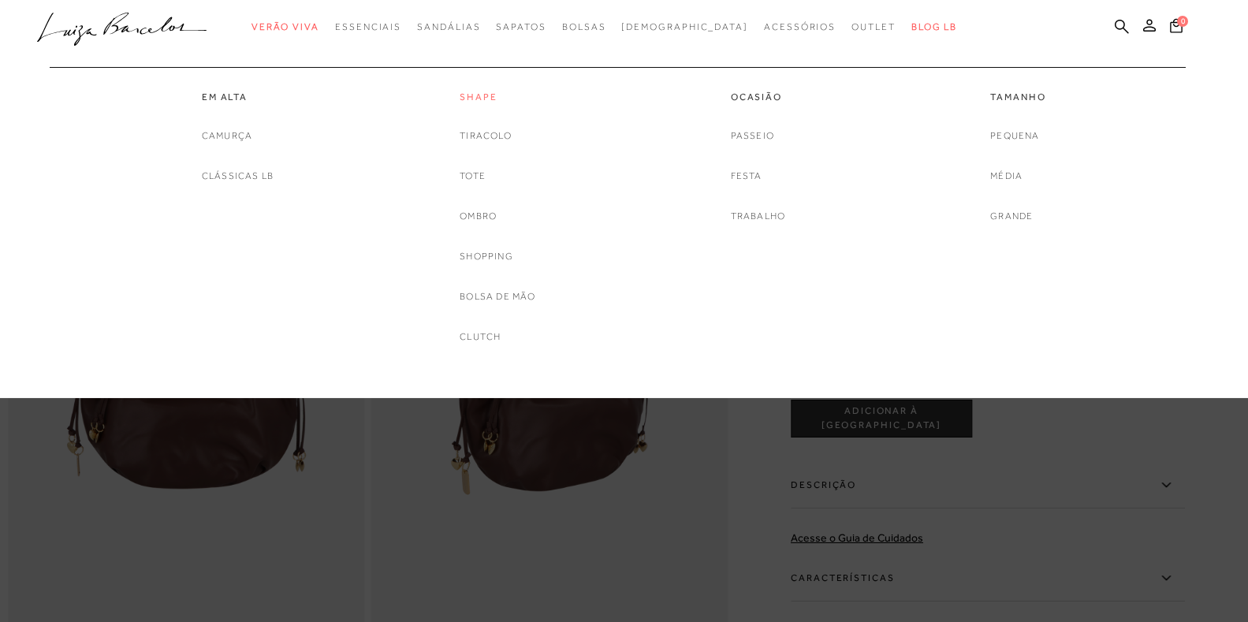
click at [478, 95] on link "Shape" at bounding box center [498, 97] width 76 height 13
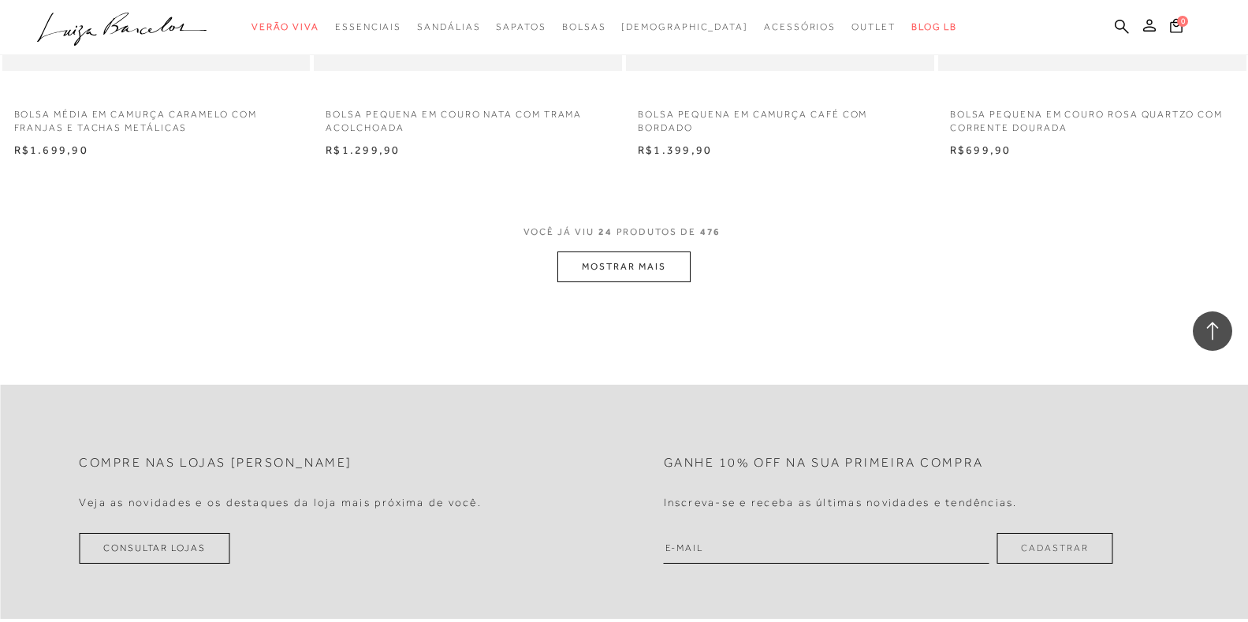
scroll to position [3390, 0]
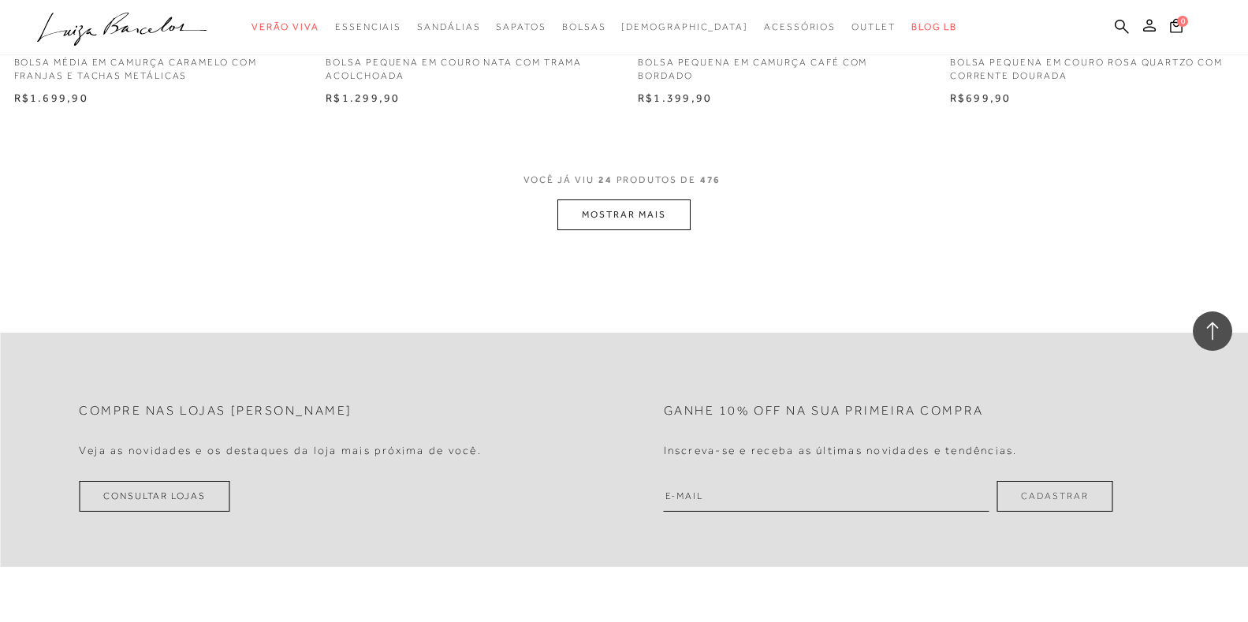
click at [638, 214] on button "MOSTRAR MAIS" at bounding box center [623, 214] width 132 height 31
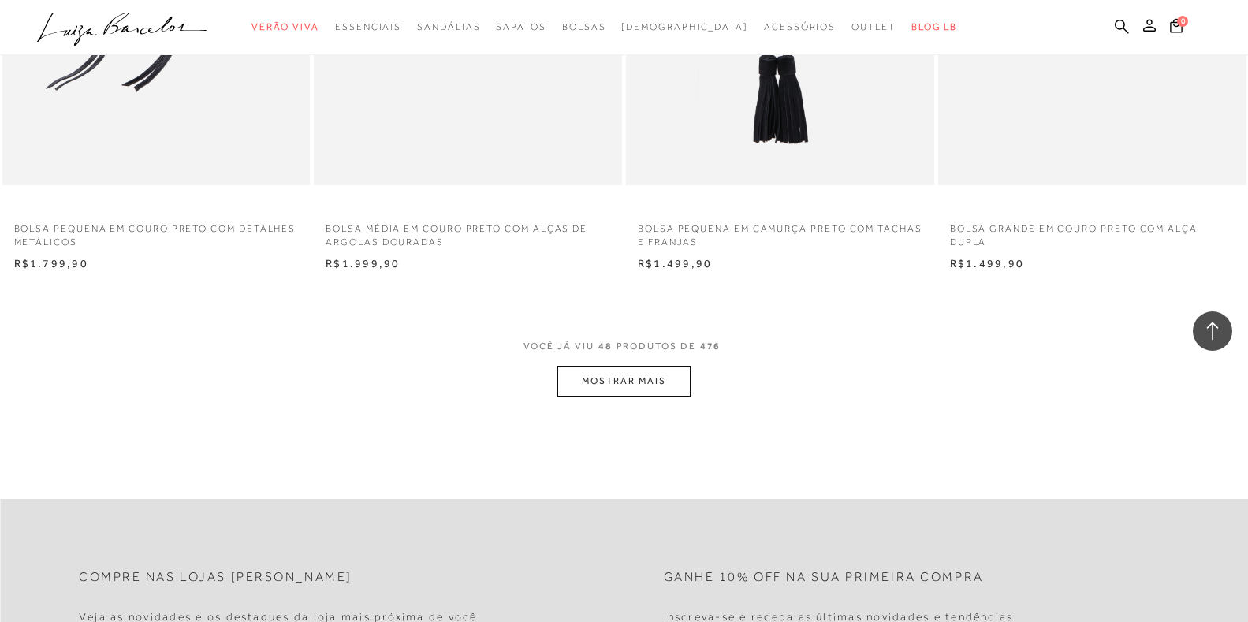
scroll to position [6622, 0]
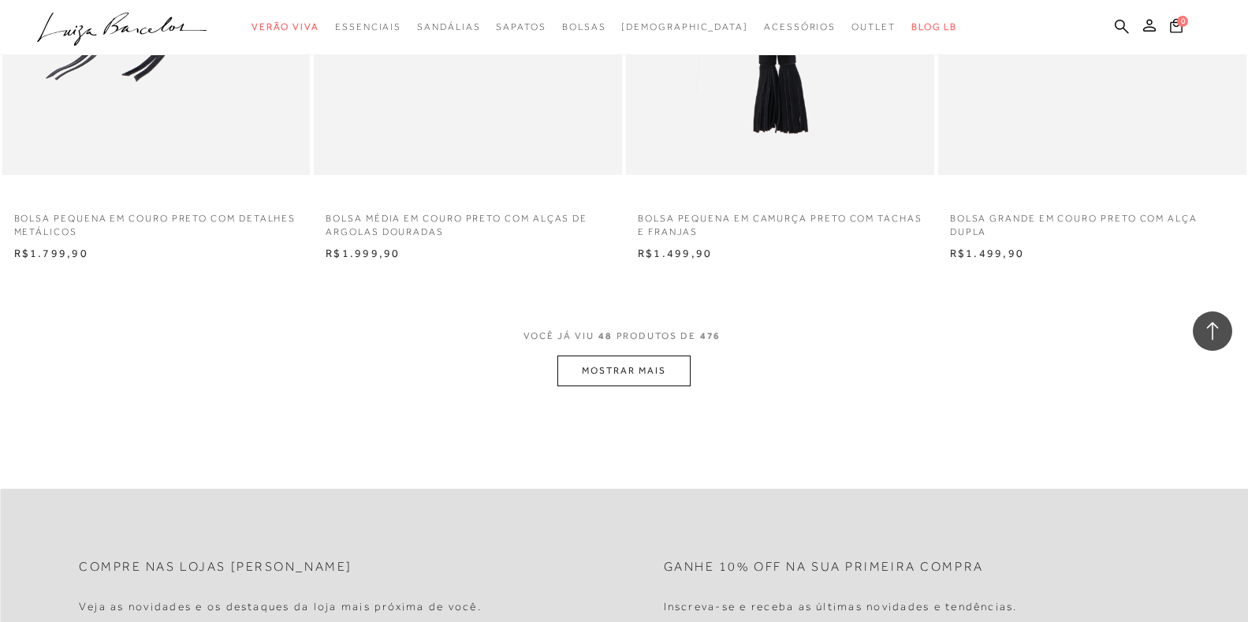
click at [635, 371] on button "MOSTRAR MAIS" at bounding box center [623, 371] width 132 height 31
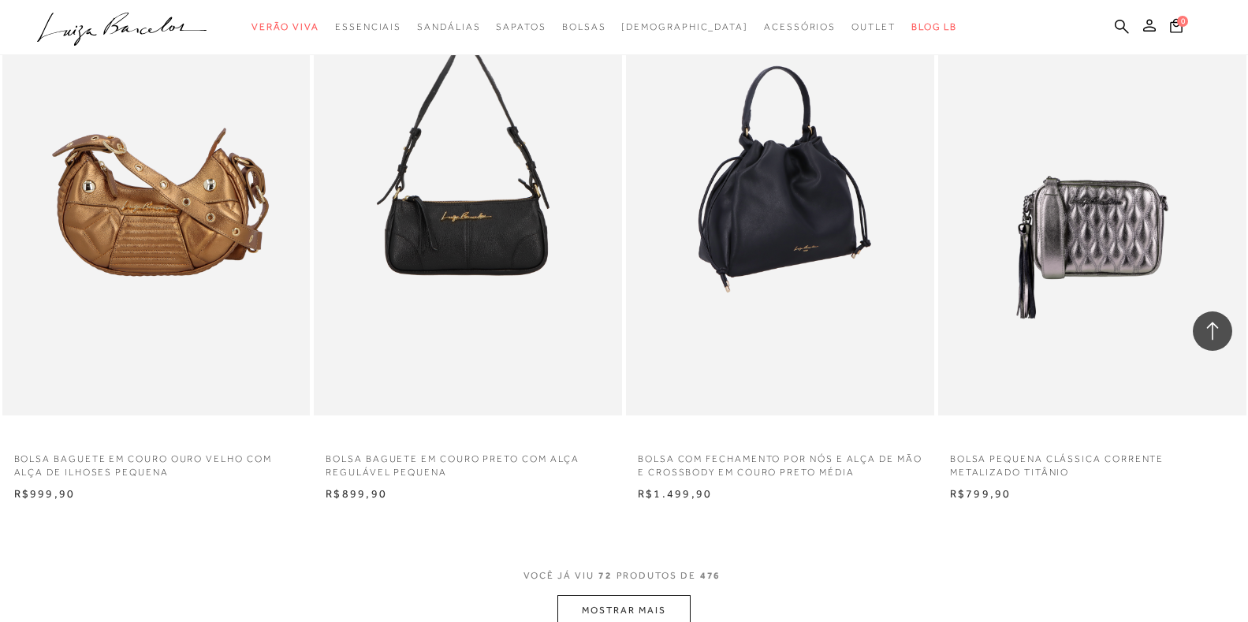
scroll to position [9776, 0]
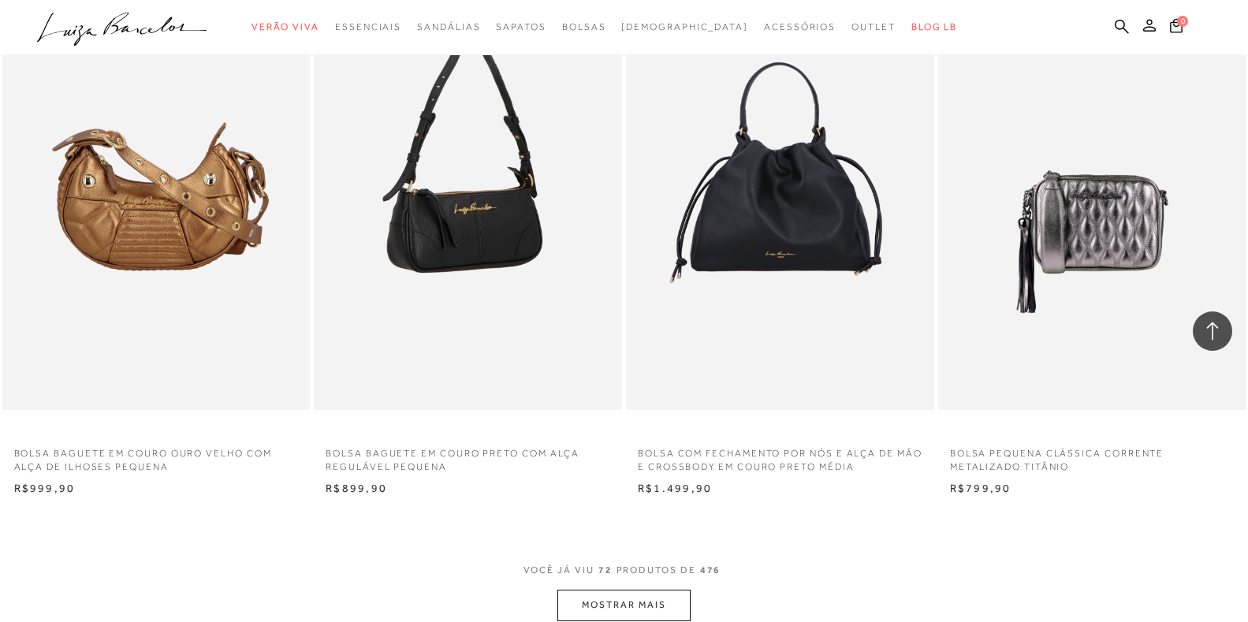
click at [505, 231] on img at bounding box center [468, 179] width 307 height 462
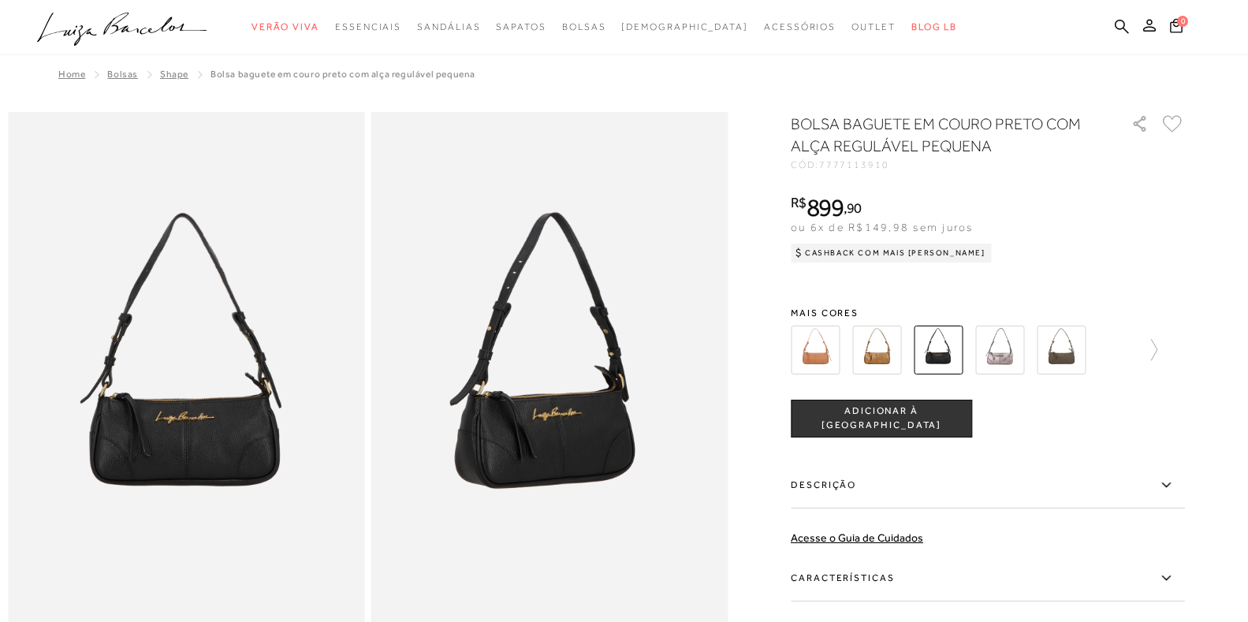
click at [891, 352] on img at bounding box center [876, 350] width 49 height 49
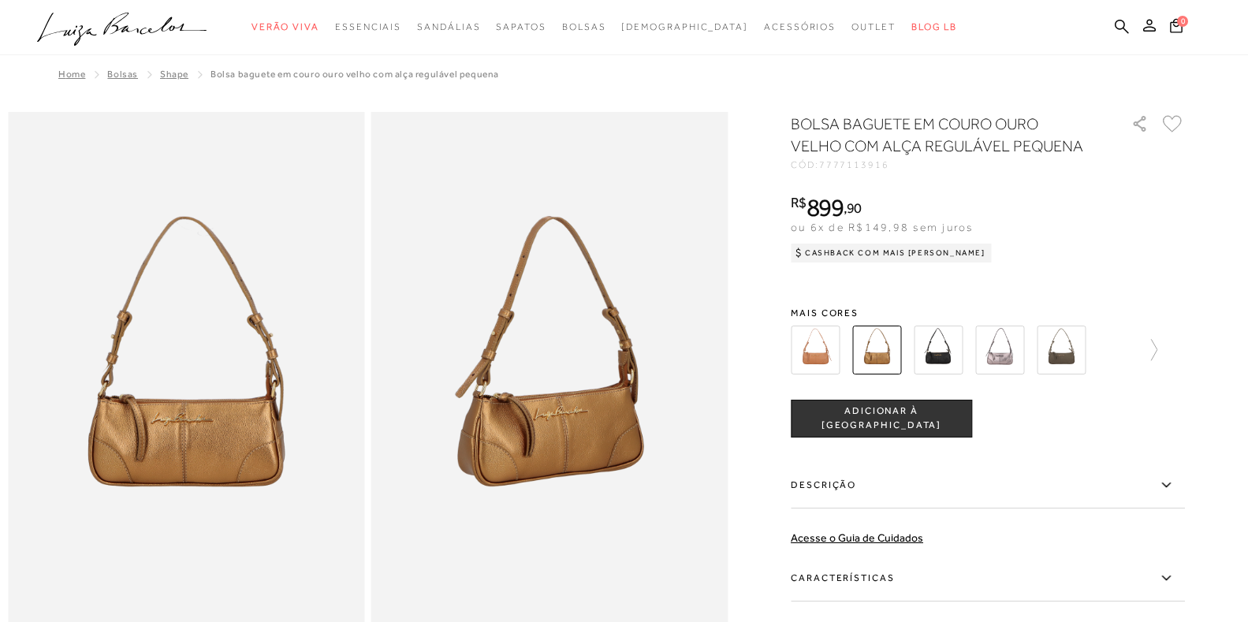
click at [833, 348] on img at bounding box center [815, 350] width 49 height 49
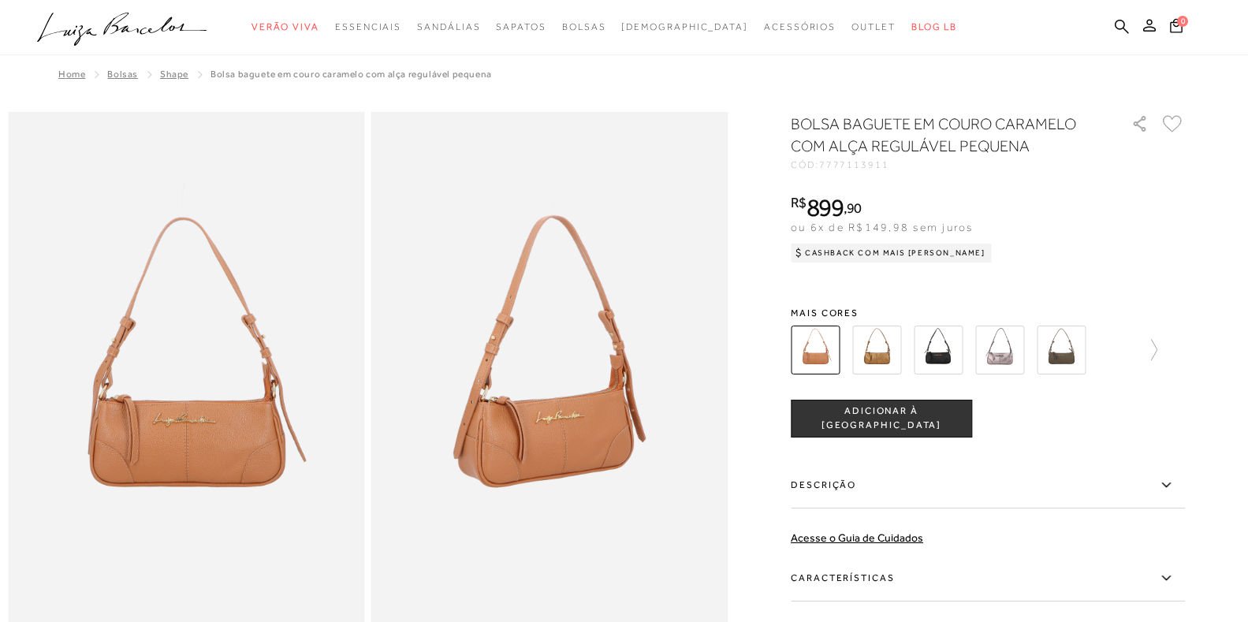
click at [1069, 356] on img at bounding box center [1061, 350] width 49 height 49
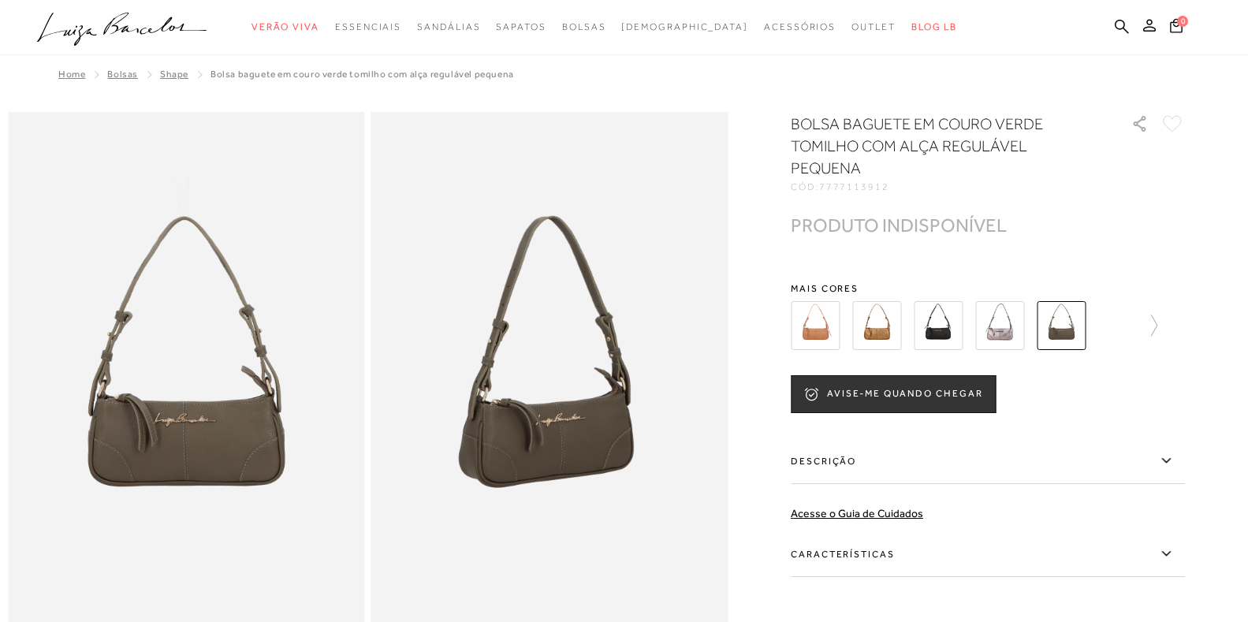
click at [952, 328] on img at bounding box center [938, 325] width 49 height 49
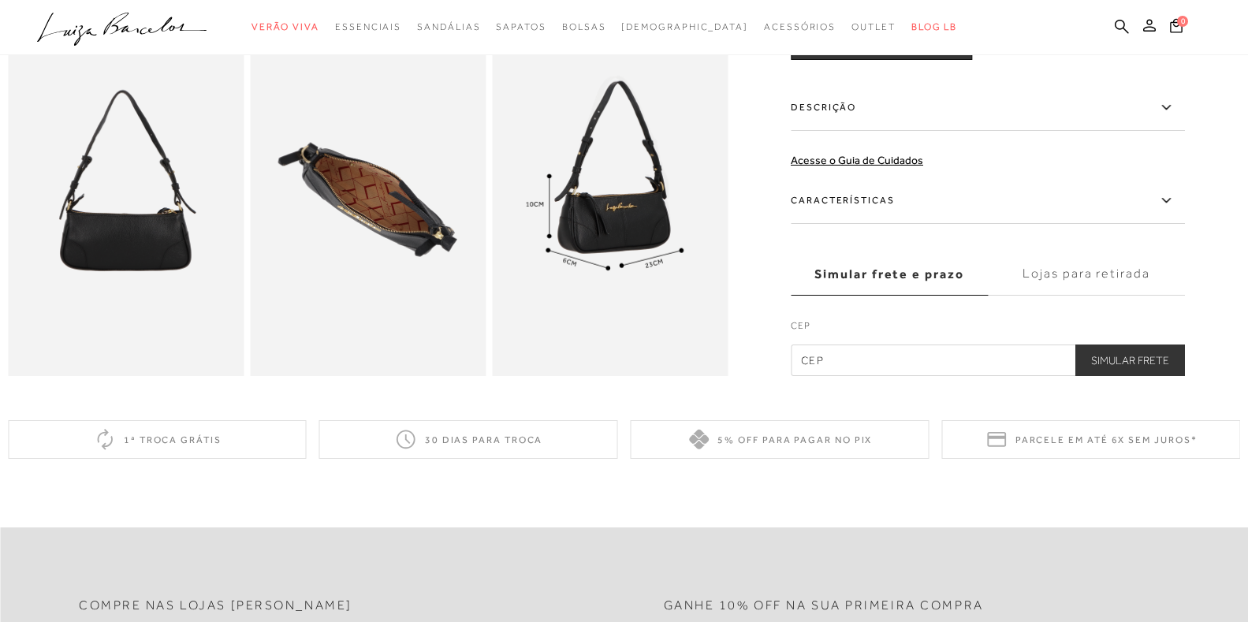
scroll to position [552, 0]
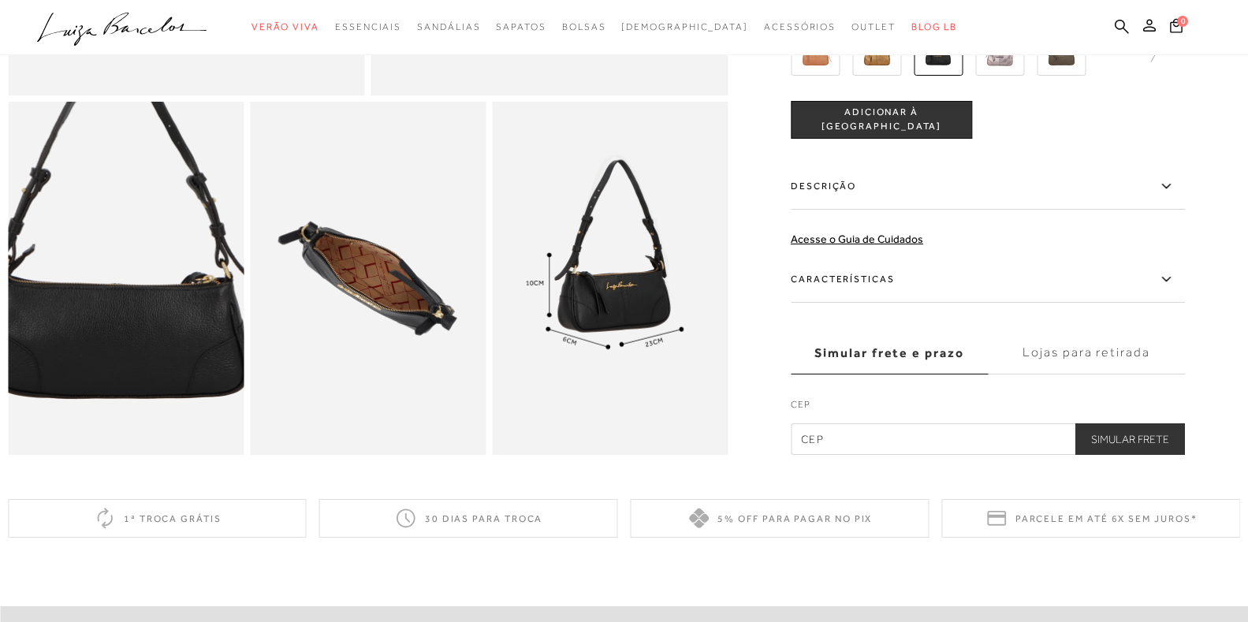
click at [129, 315] on img at bounding box center [118, 254] width 471 height 707
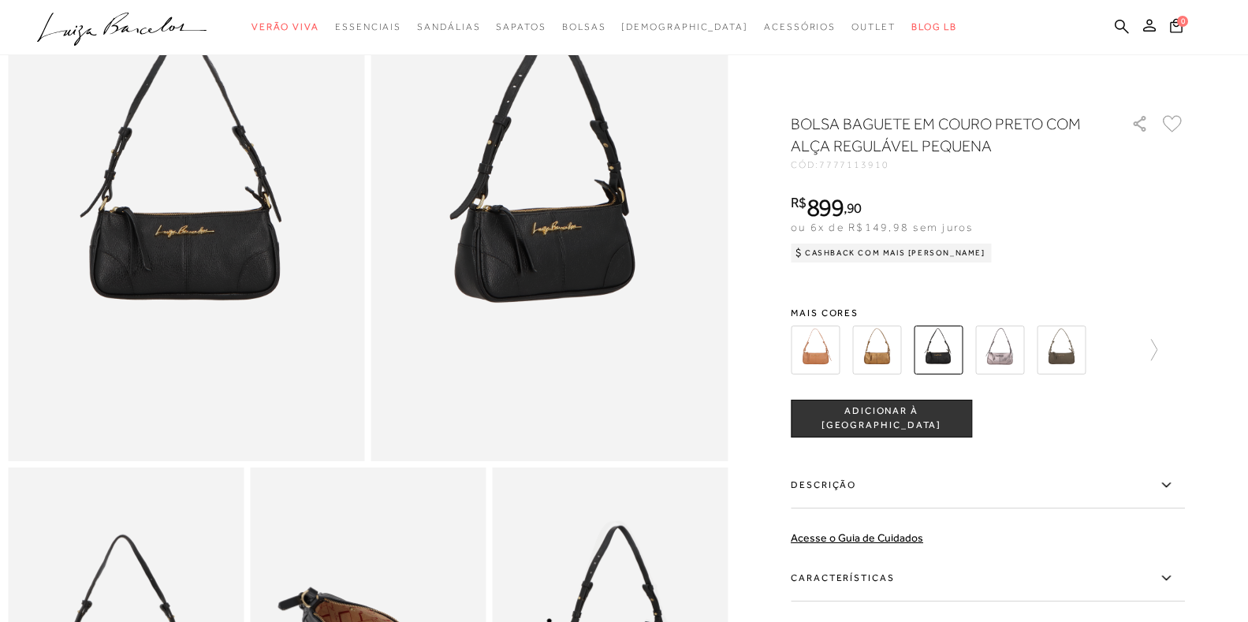
scroll to position [158, 0]
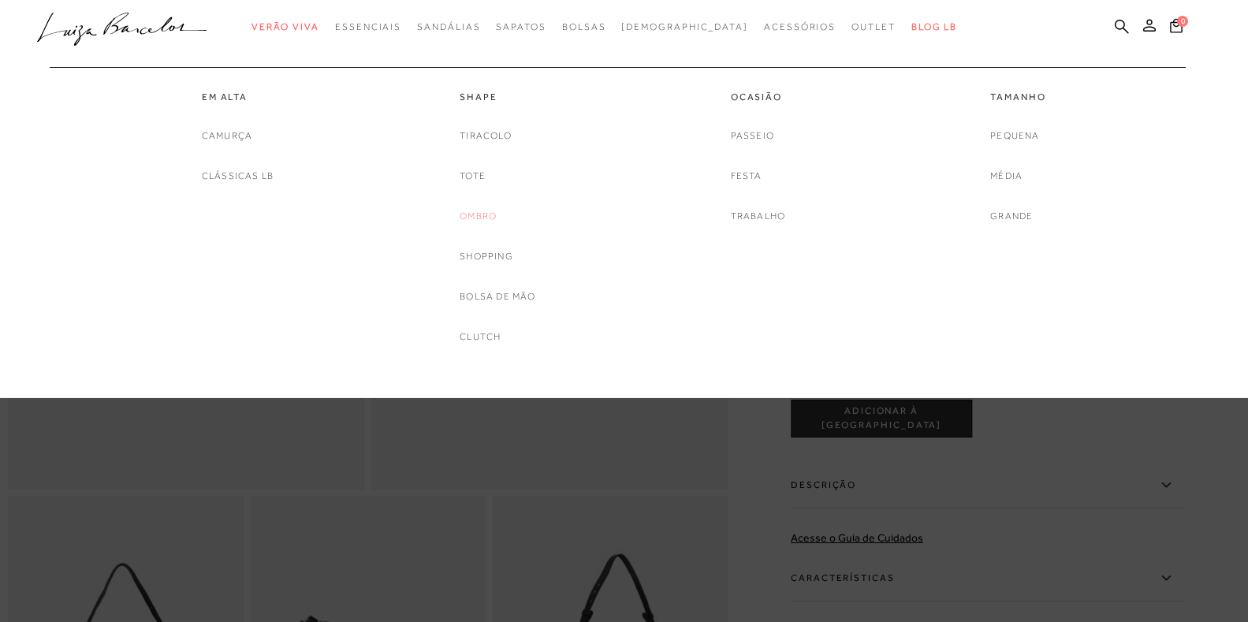
click at [482, 218] on link "Ombro" at bounding box center [478, 216] width 37 height 17
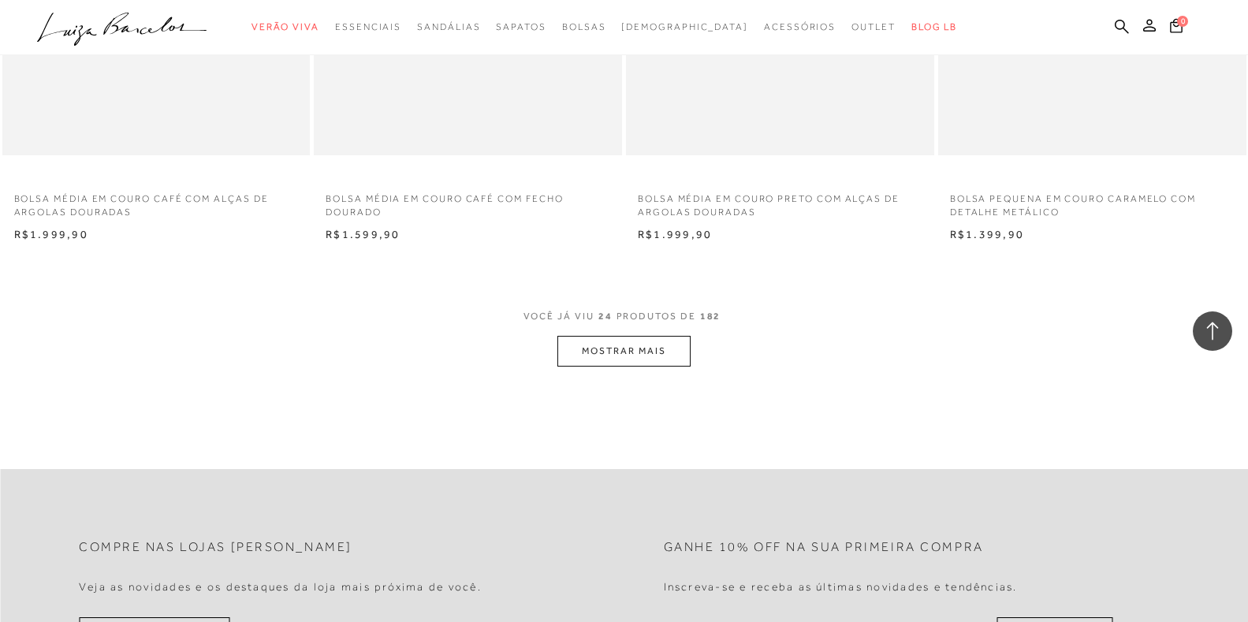
scroll to position [3311, 0]
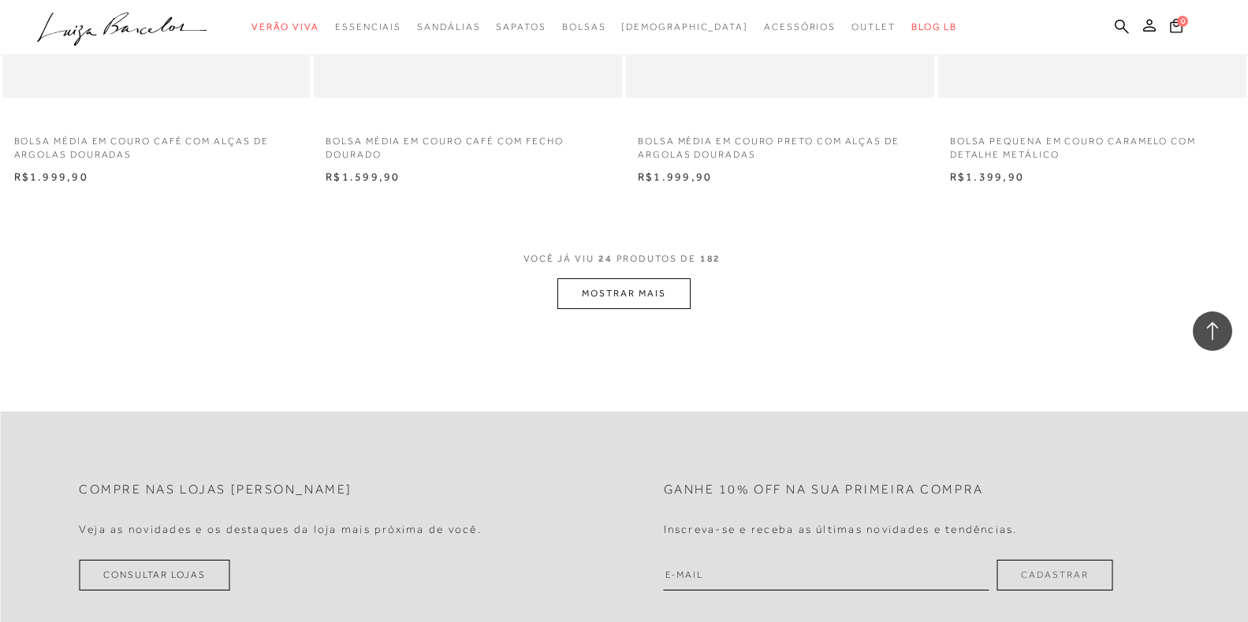
click at [647, 300] on button "MOSTRAR MAIS" at bounding box center [623, 293] width 132 height 31
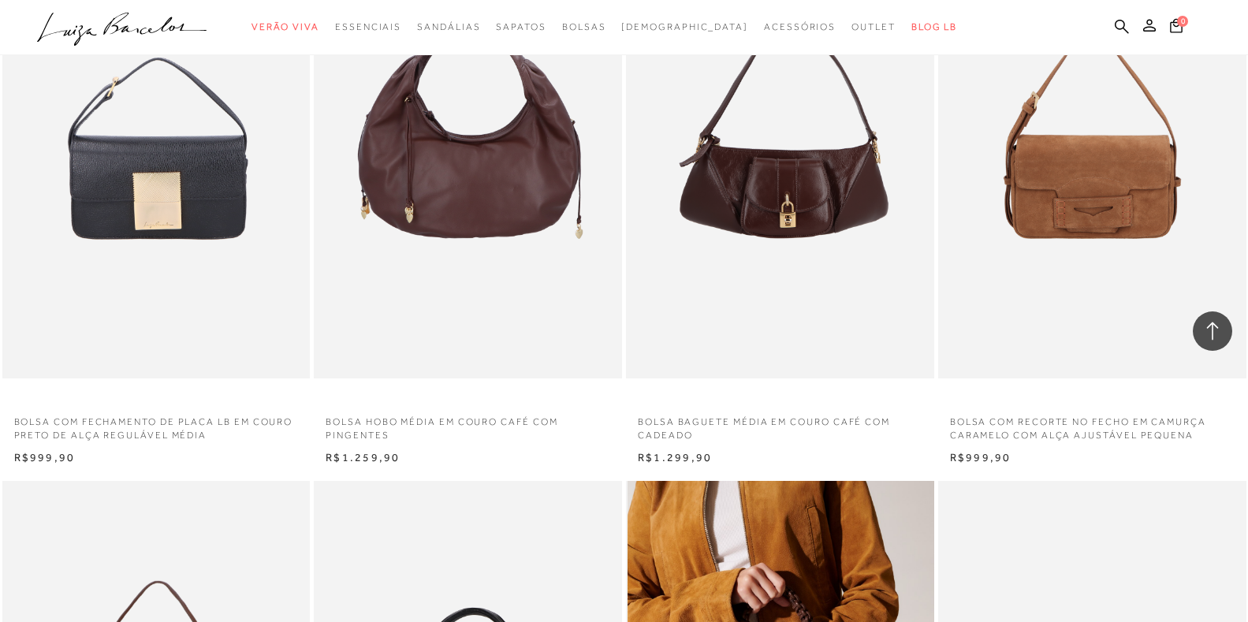
scroll to position [4494, 0]
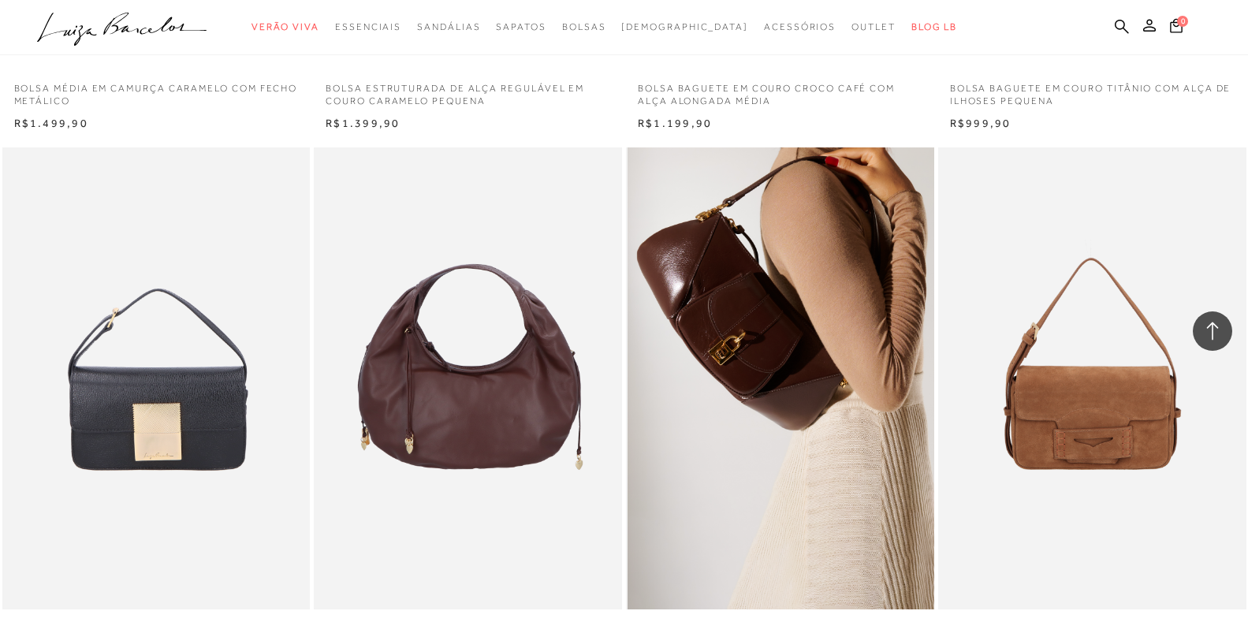
click at [805, 389] on img at bounding box center [781, 378] width 307 height 462
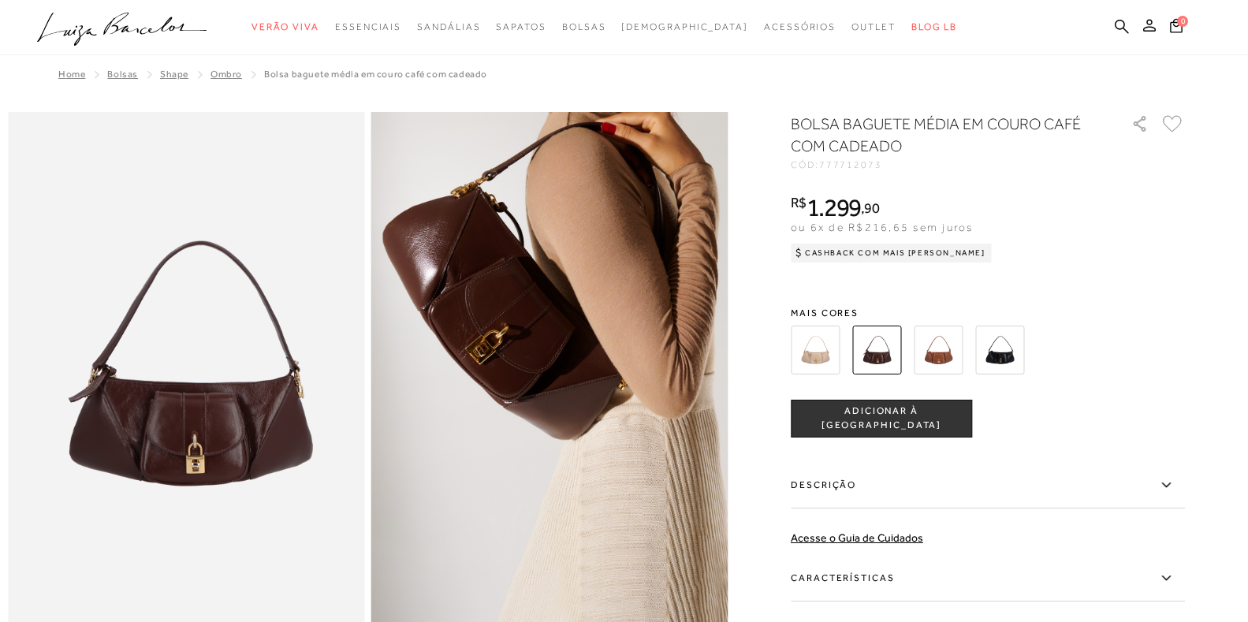
click at [944, 358] on img at bounding box center [938, 350] width 49 height 49
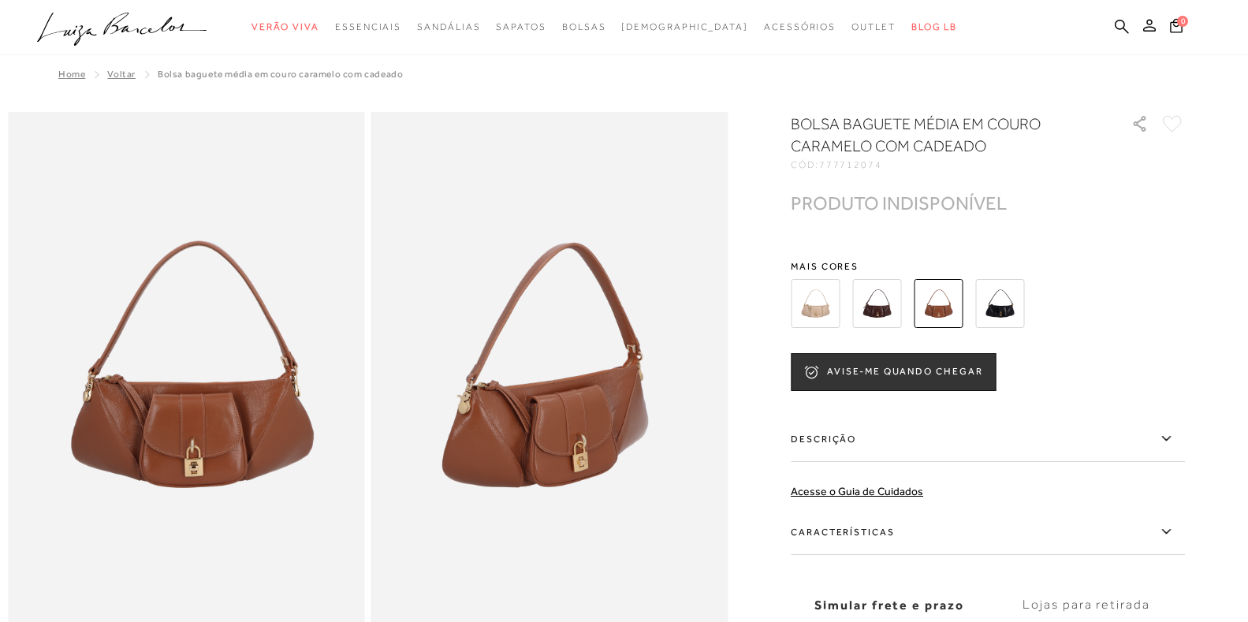
click at [879, 305] on img at bounding box center [876, 303] width 49 height 49
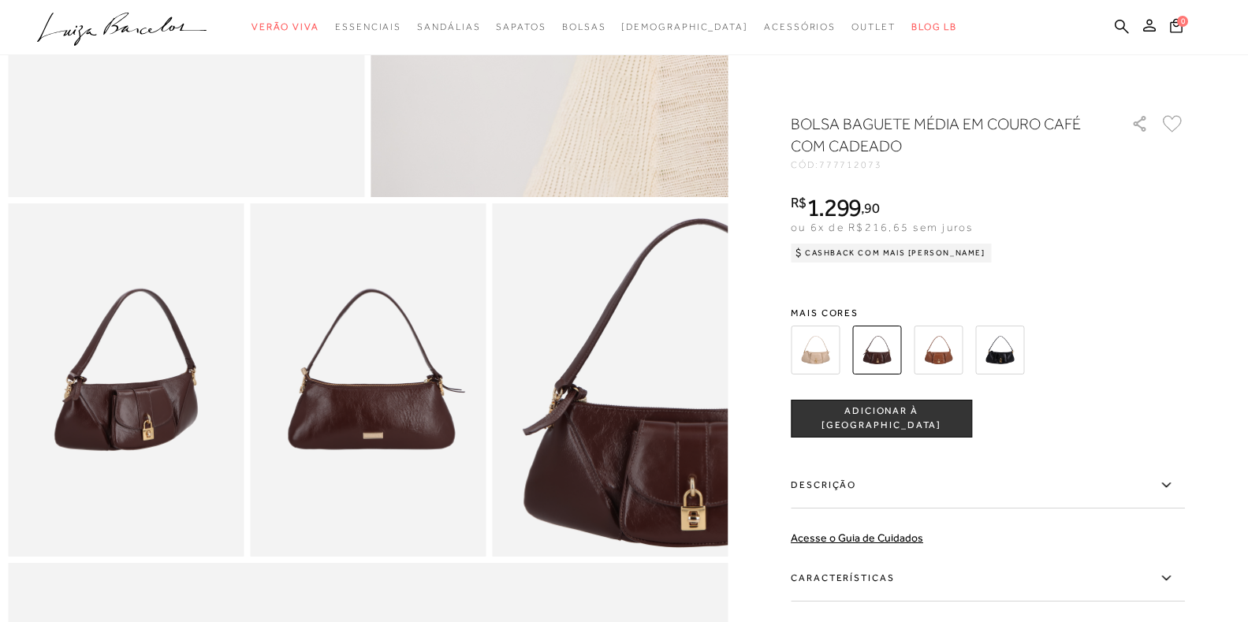
scroll to position [473, 0]
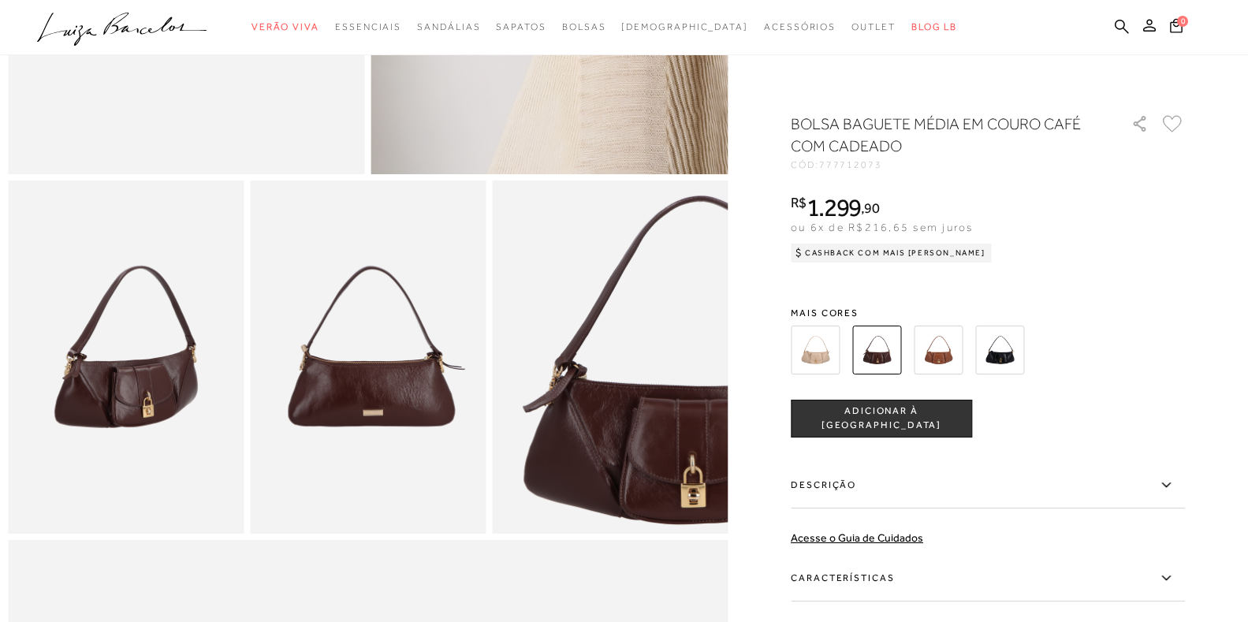
click at [408, 394] on img at bounding box center [368, 358] width 236 height 354
click at [414, 403] on img at bounding box center [368, 358] width 236 height 354
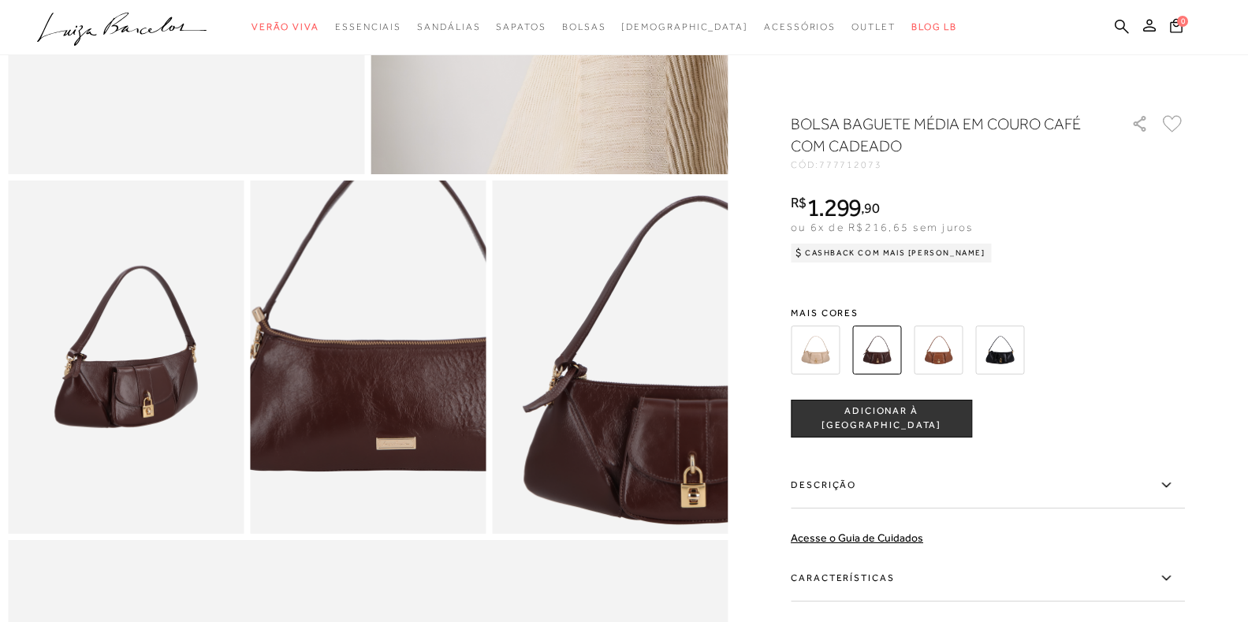
click at [349, 397] on img at bounding box center [386, 331] width 471 height 707
